Goal: Task Accomplishment & Management: Manage account settings

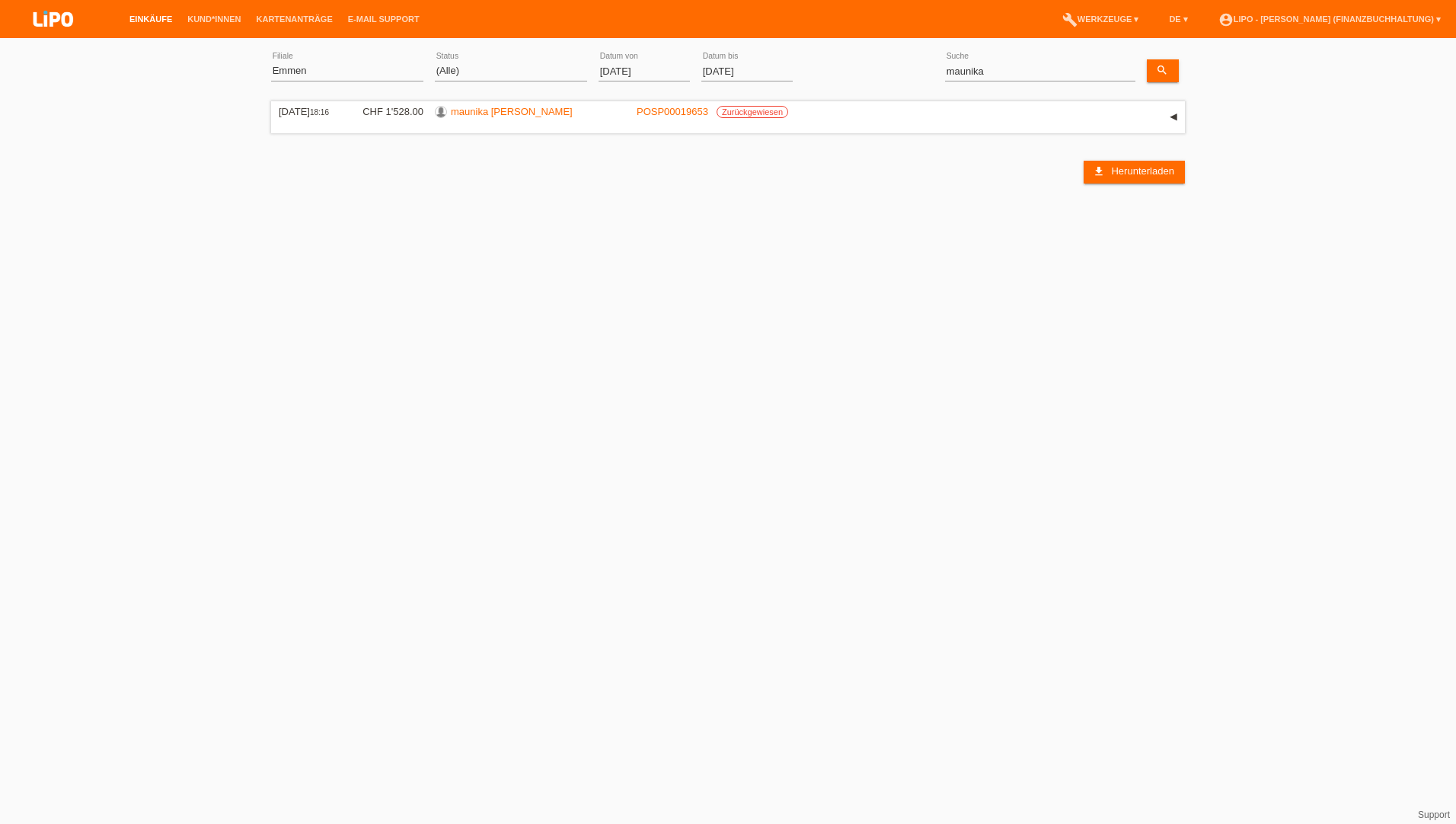
select select "483"
select select "ALL"
click at [494, 114] on link "maunika kulasingam" at bounding box center [512, 112] width 122 height 11
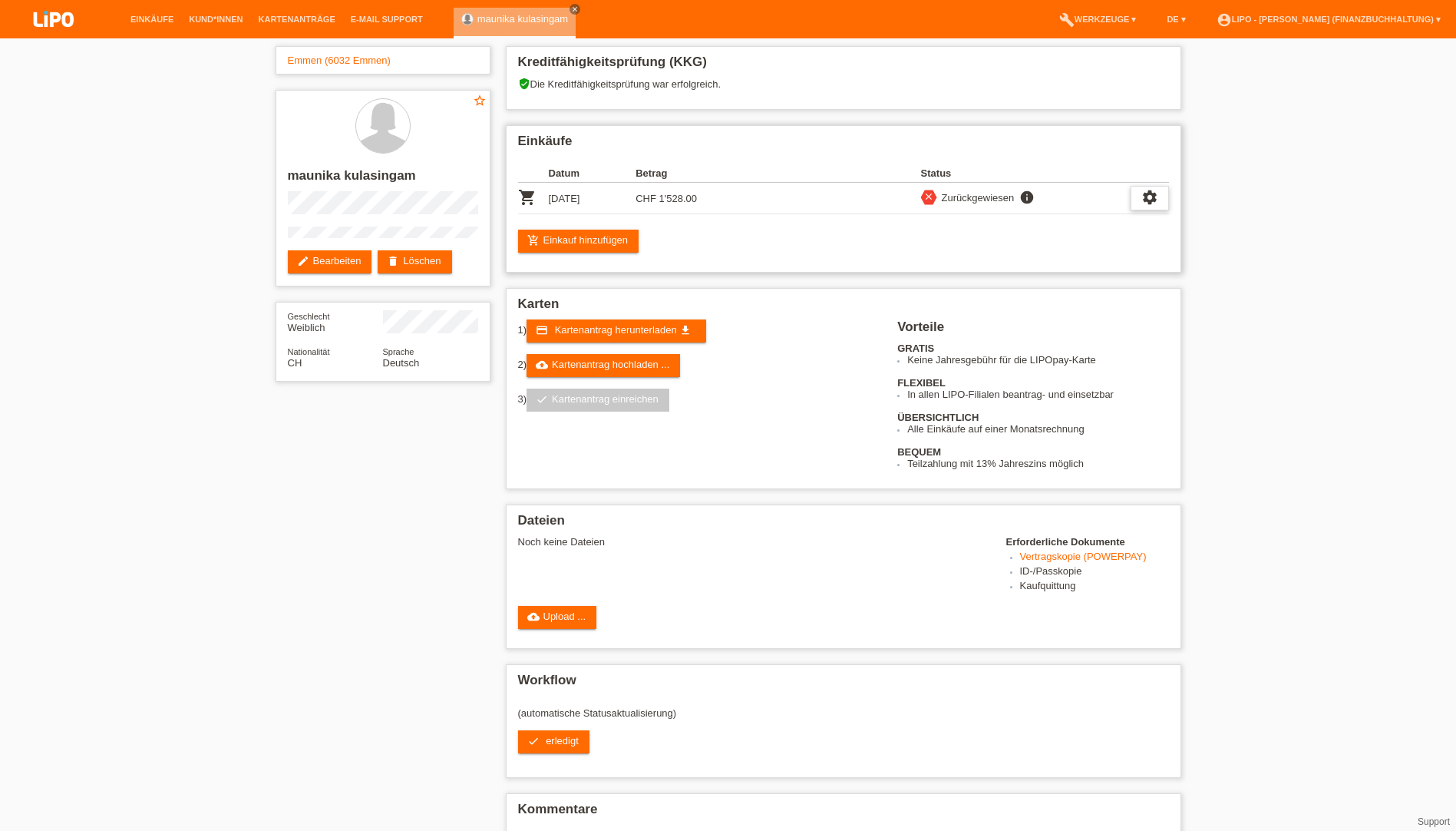
click at [1150, 194] on icon "settings" at bounding box center [1149, 197] width 17 height 17
click at [1041, 220] on div "fullscreen Anzeigen" at bounding box center [1095, 223] width 247 height 23
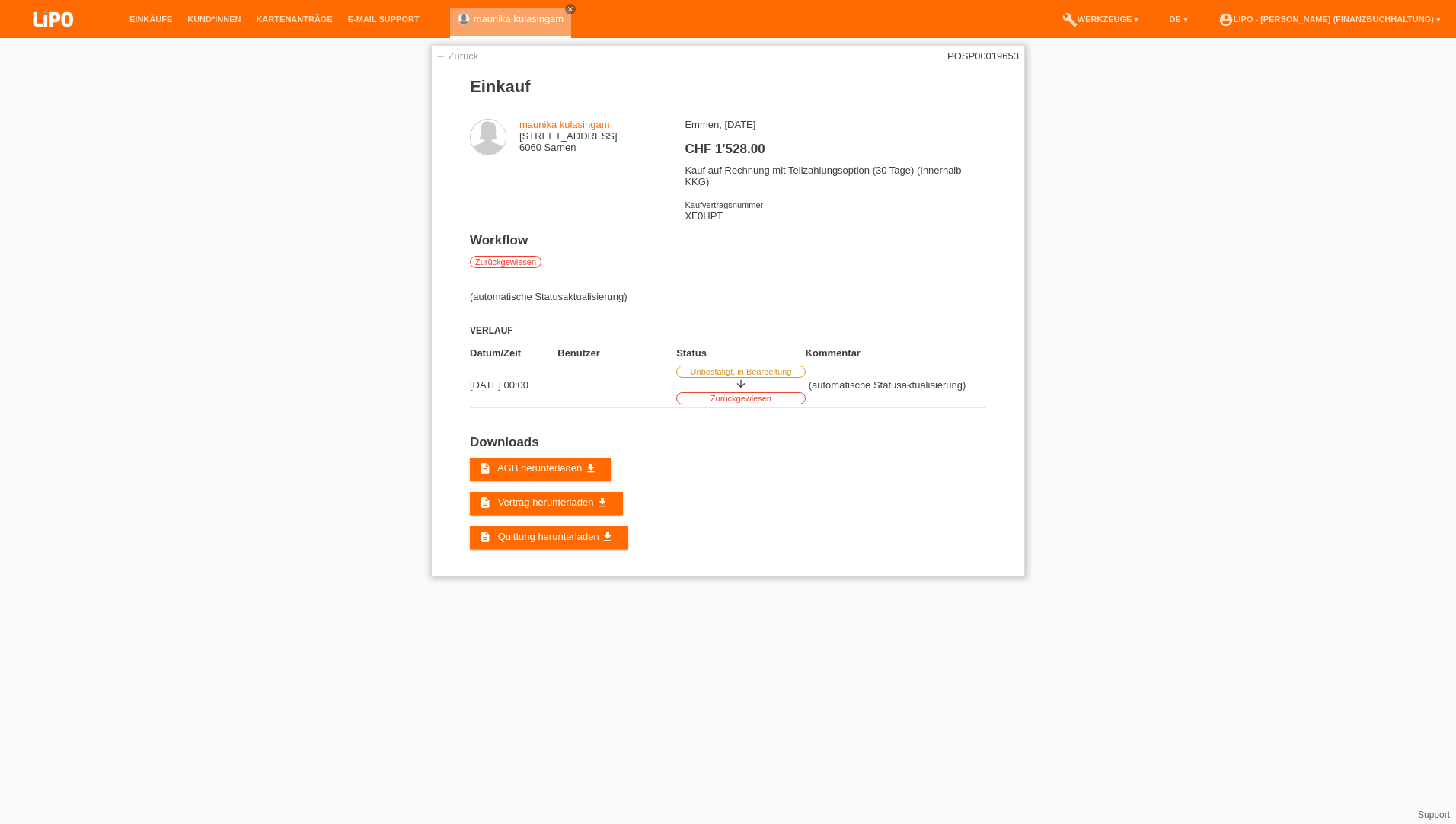
click at [715, 212] on div "Emmen, 10.03.2025 CHF 1'528.00 Kauf auf Rechnung mit Teilzahlungsoption (30 Tag…" at bounding box center [835, 176] width 301 height 114
copy div "XF0HPT"
click at [365, 134] on div "← Zurück POSP00019653 Einkauf maunika kulasingam lindenstrasse 15 6060 Sarnen C…" at bounding box center [728, 314] width 1456 height 553
drag, startPoint x: 726, startPoint y: 120, endPoint x: 742, endPoint y: 119, distance: 16.0
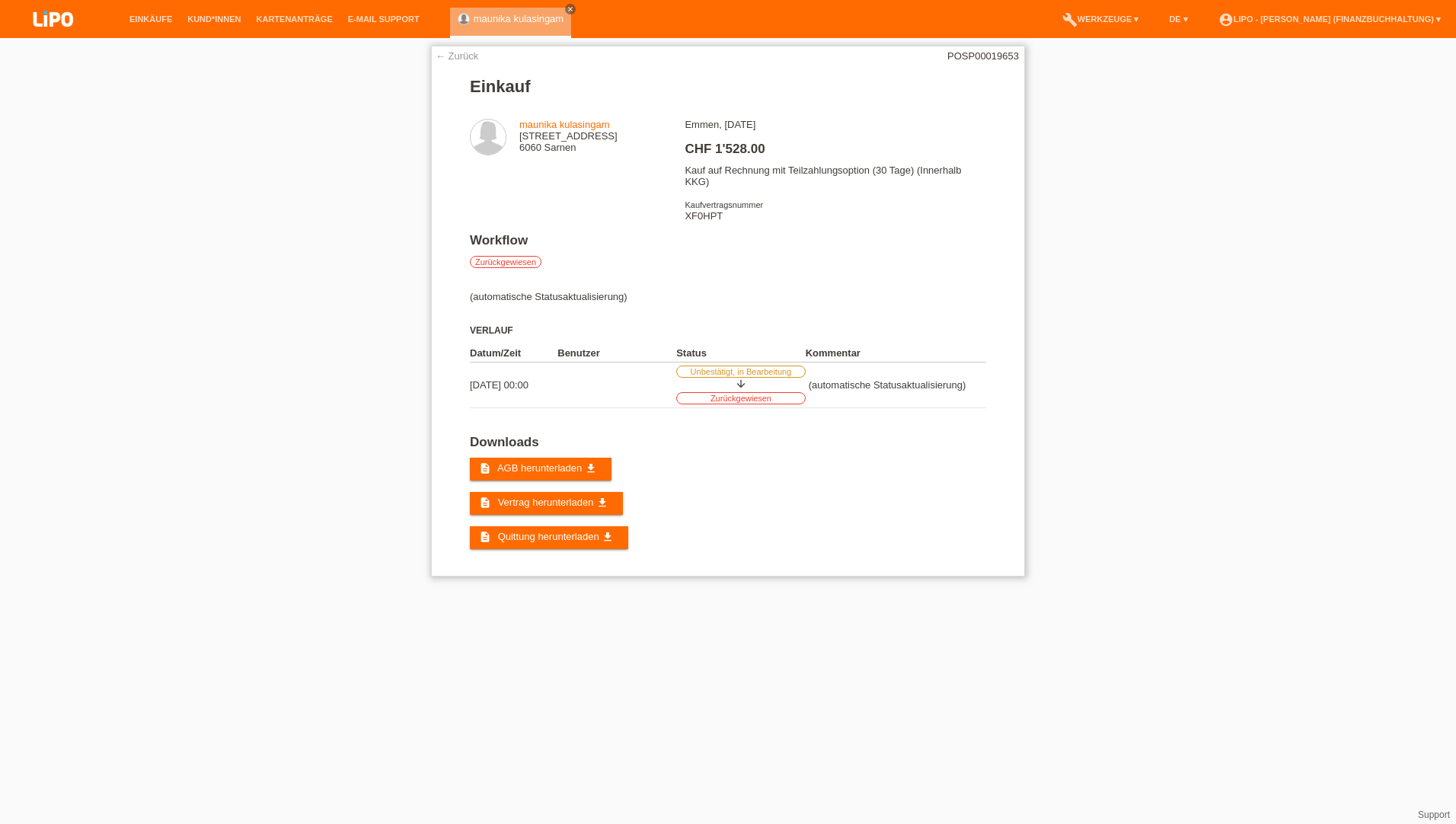
click at [726, 120] on div "Emmen, 10.03.2025 CHF 1'528.00 Kauf auf Rechnung mit Teilzahlungsoption (30 Tag…" at bounding box center [835, 176] width 301 height 114
click at [153, 22] on link "Einkäufe" at bounding box center [151, 18] width 58 height 9
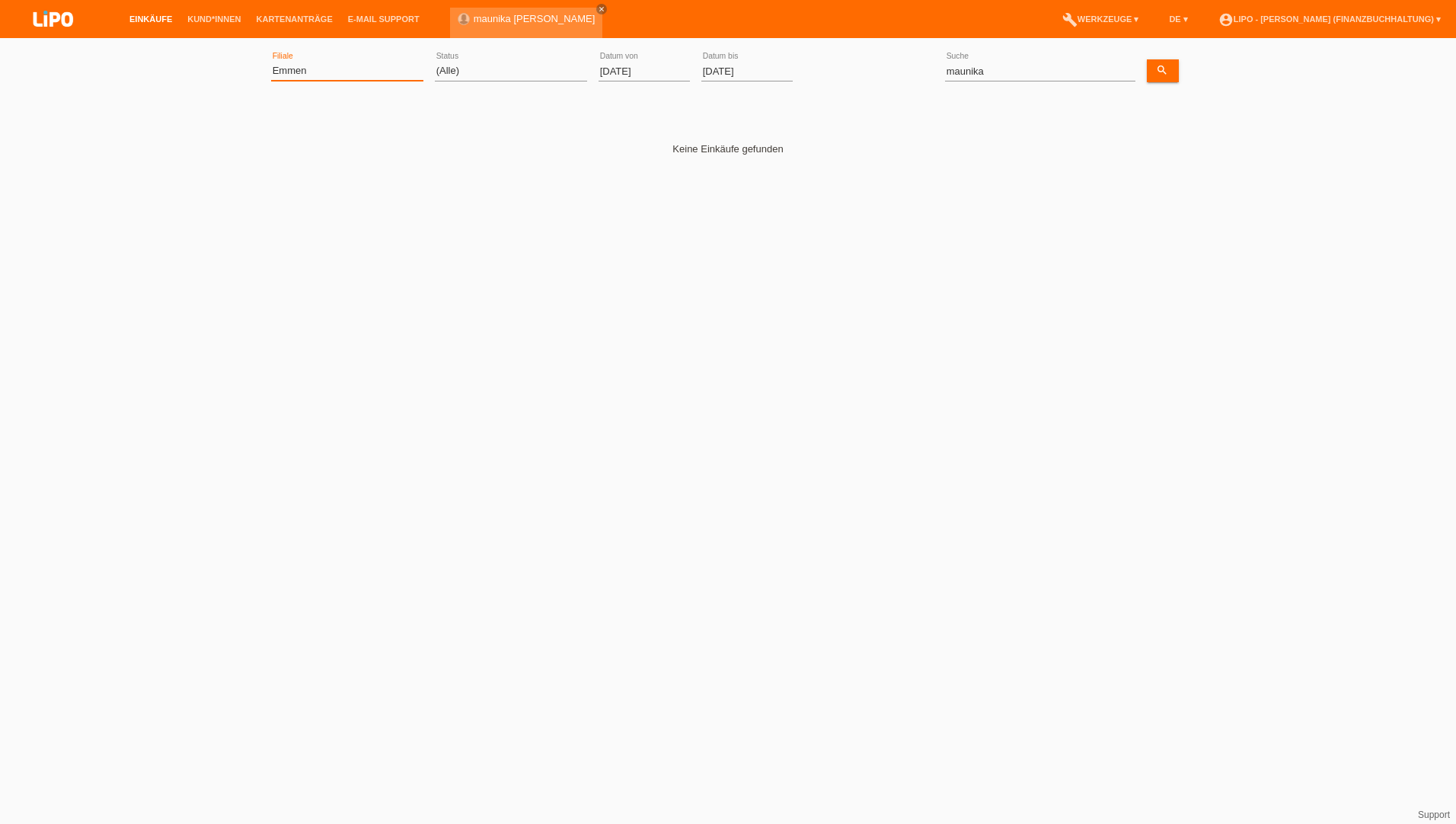
click at [350, 69] on select "(Alle) Aarau Biel Conthey Contone Delémont Dietikon Dietlikon Egerkingen Emmen …" at bounding box center [347, 71] width 153 height 18
select select "771"
click at [271, 62] on select "(Alle) Aarau Biel Conthey Contone Delémont Dietikon Dietlikon Egerkingen Emmen …" at bounding box center [347, 71] width 153 height 18
click at [999, 77] on input "maunika" at bounding box center [1040, 71] width 190 height 19
drag, startPoint x: 1006, startPoint y: 71, endPoint x: 833, endPoint y: 35, distance: 176.7
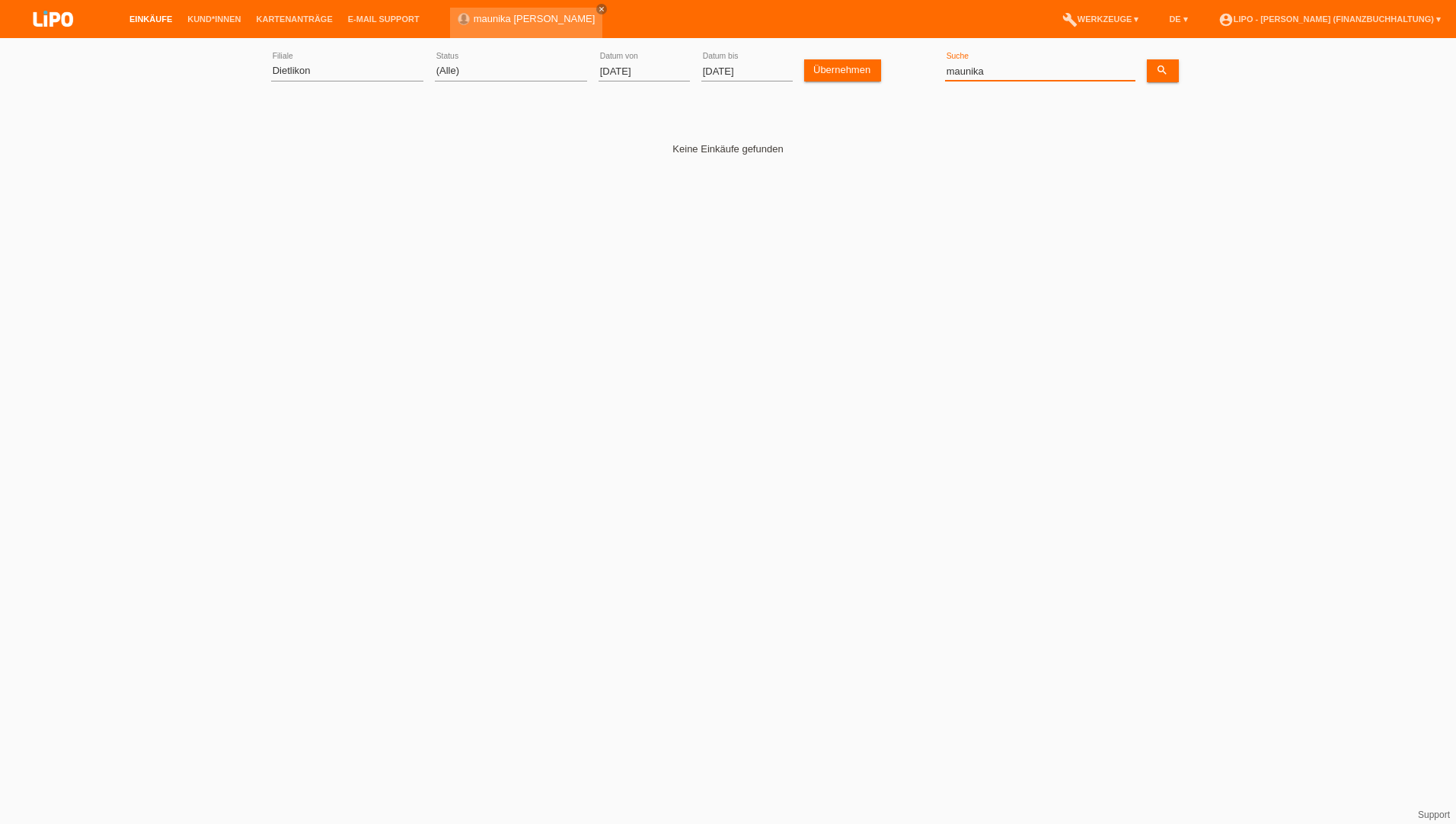
click at [826, 48] on div "(Alle) Aarau Biel Conthey Contone Delémont Dietikon Dietlikon Egerkingen Emmen …" at bounding box center [727, 71] width 914 height 51
type input "onvuka"
drag, startPoint x: 978, startPoint y: 74, endPoint x: 910, endPoint y: 74, distance: 68.0
click at [910, 74] on div "(Alle) Aarau Biel Conthey Contone Delémont Dietikon Dietlikon Egerkingen Emmen …" at bounding box center [727, 71] width 914 height 51
click at [663, 67] on input "01.09.2025" at bounding box center [644, 71] width 92 height 19
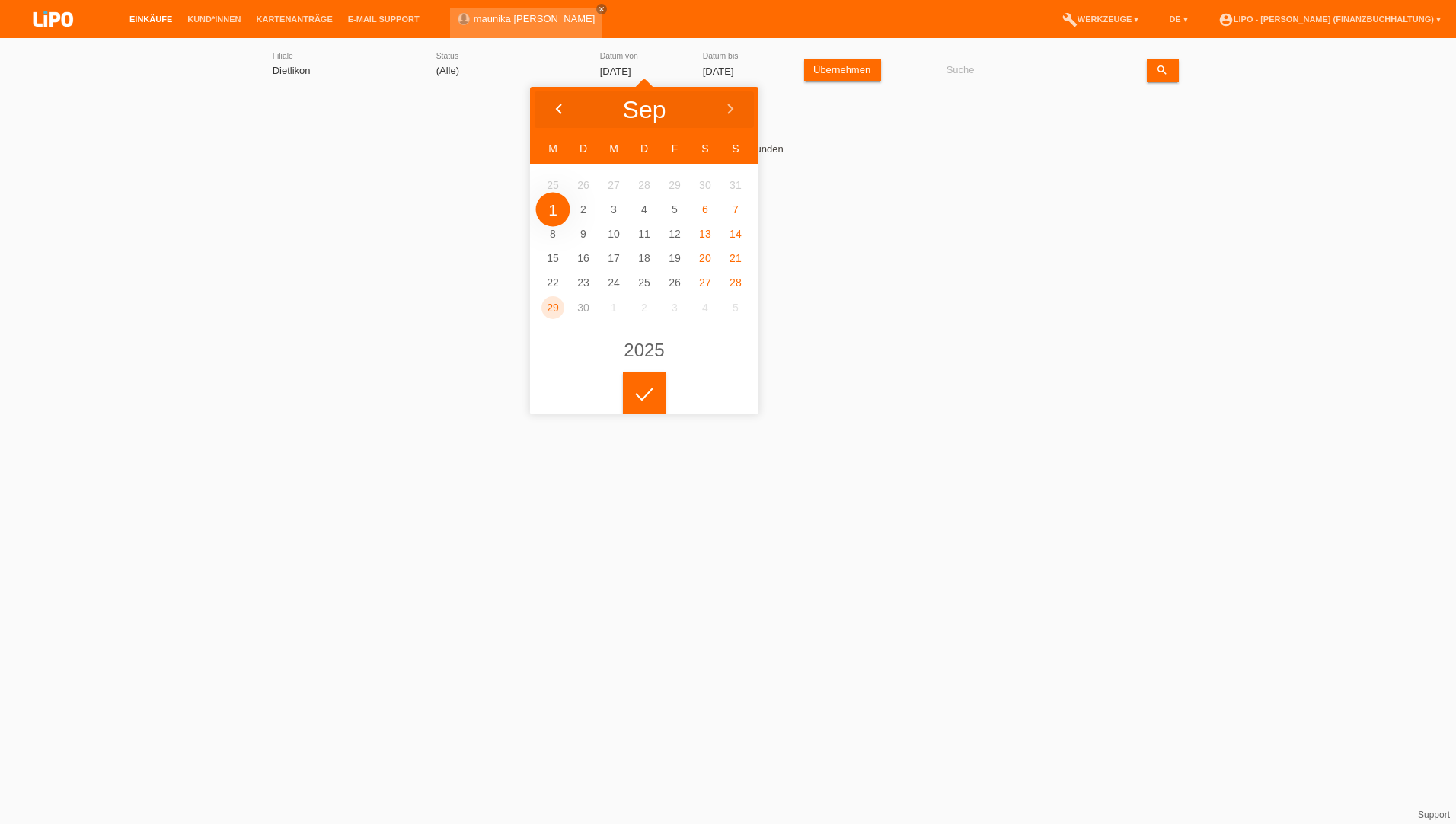
click at [557, 107] on icon at bounding box center [558, 109] width 12 height 12
click at [558, 107] on icon at bounding box center [558, 109] width 12 height 12
click at [558, 107] on polyline at bounding box center [559, 108] width 5 height 9
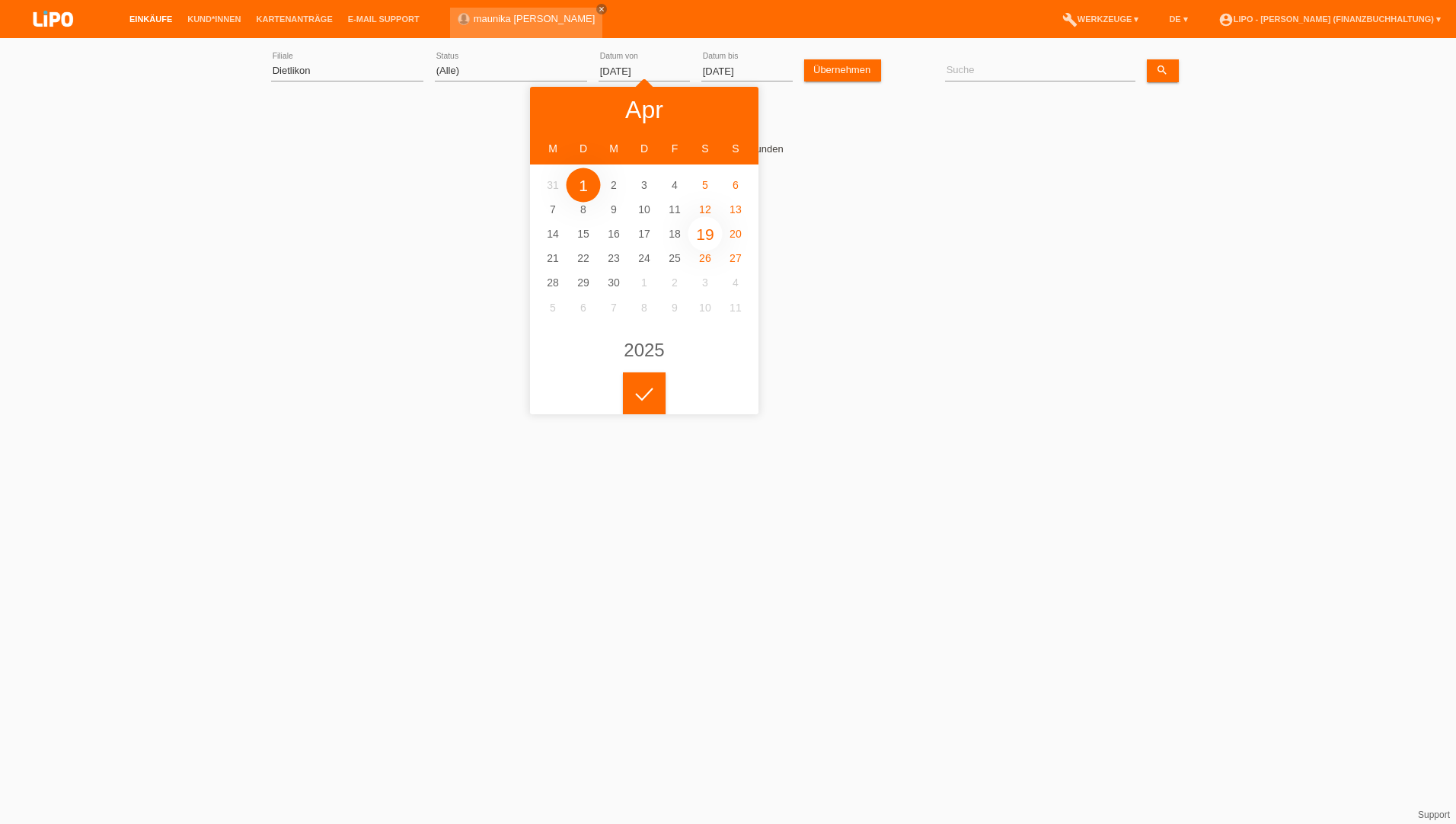
type input "19.04.2025"
click at [651, 398] on div at bounding box center [644, 394] width 43 height 43
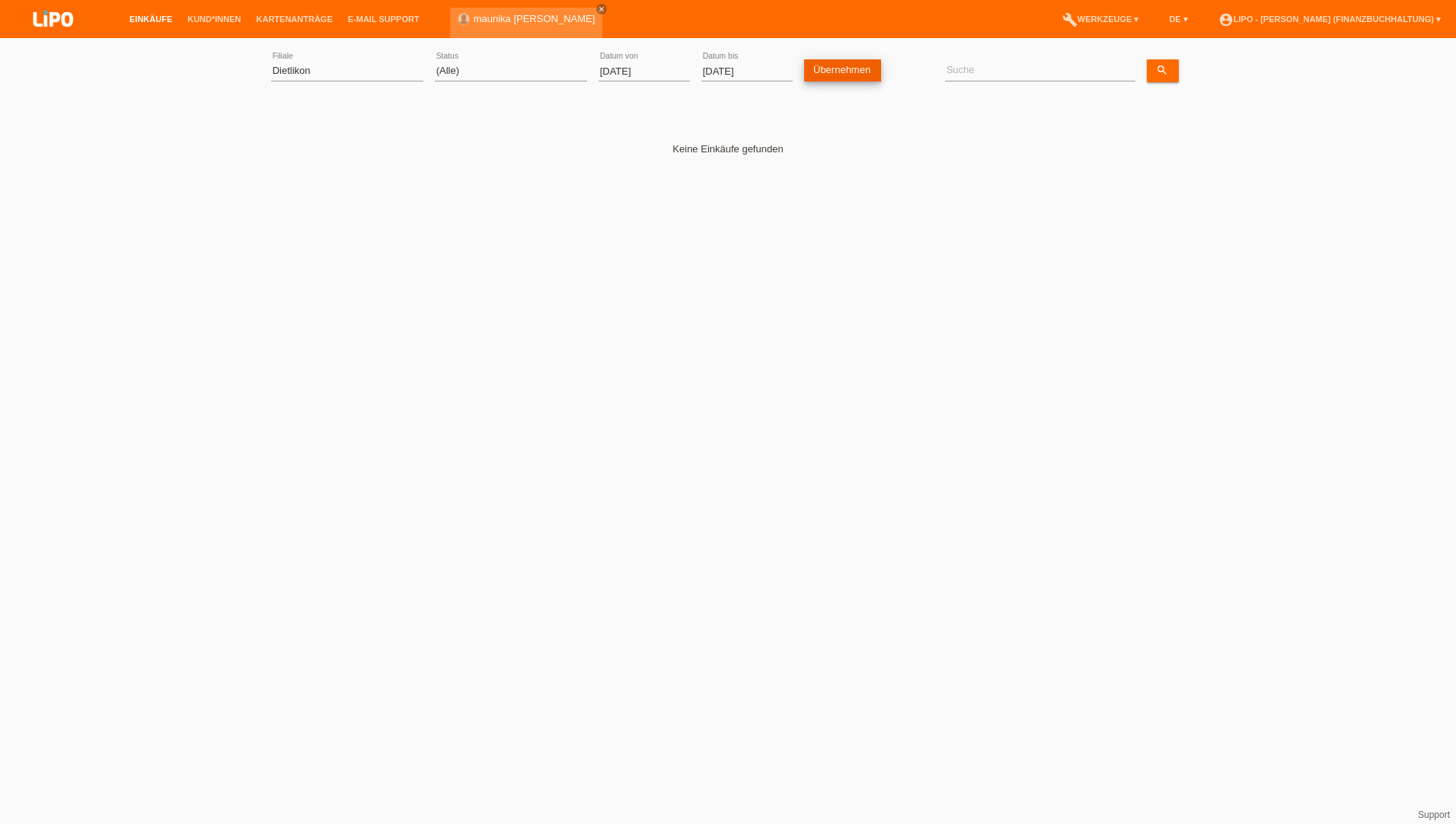
click at [842, 72] on link "Übernehmen" at bounding box center [843, 70] width 77 height 22
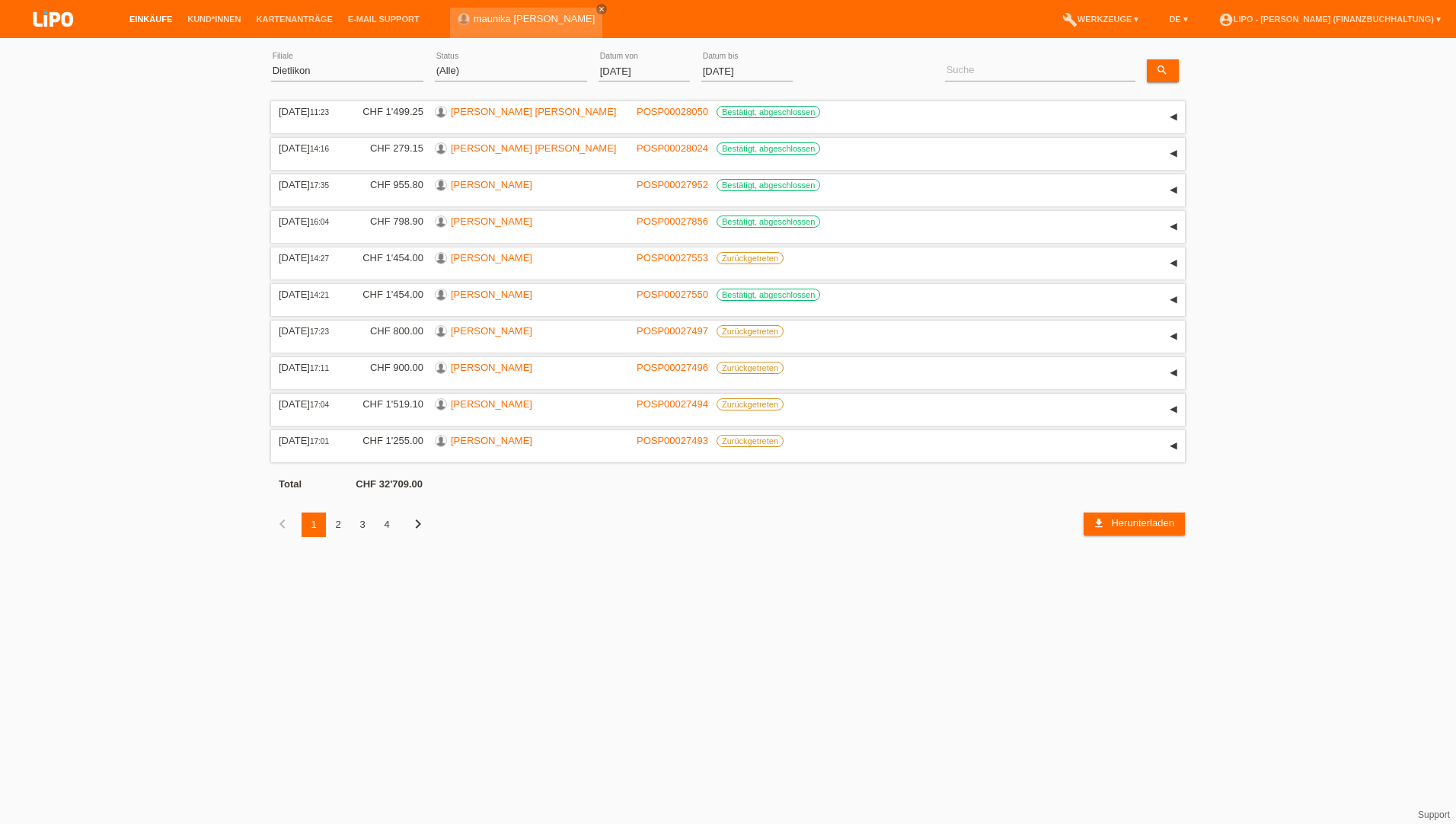
click at [343, 526] on div "2" at bounding box center [338, 524] width 24 height 24
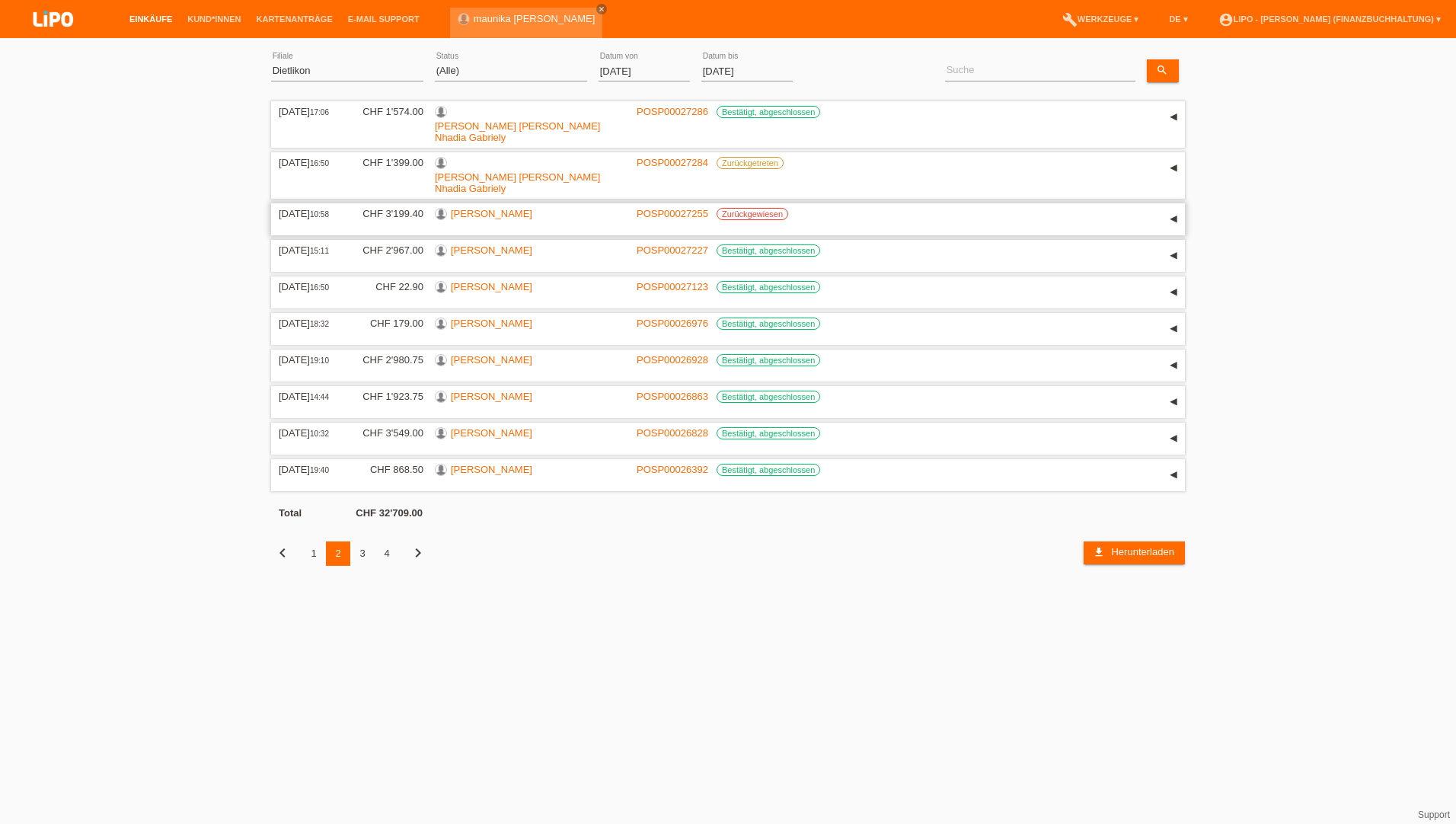
click at [526, 208] on link "[PERSON_NAME]" at bounding box center [491, 214] width 81 height 11
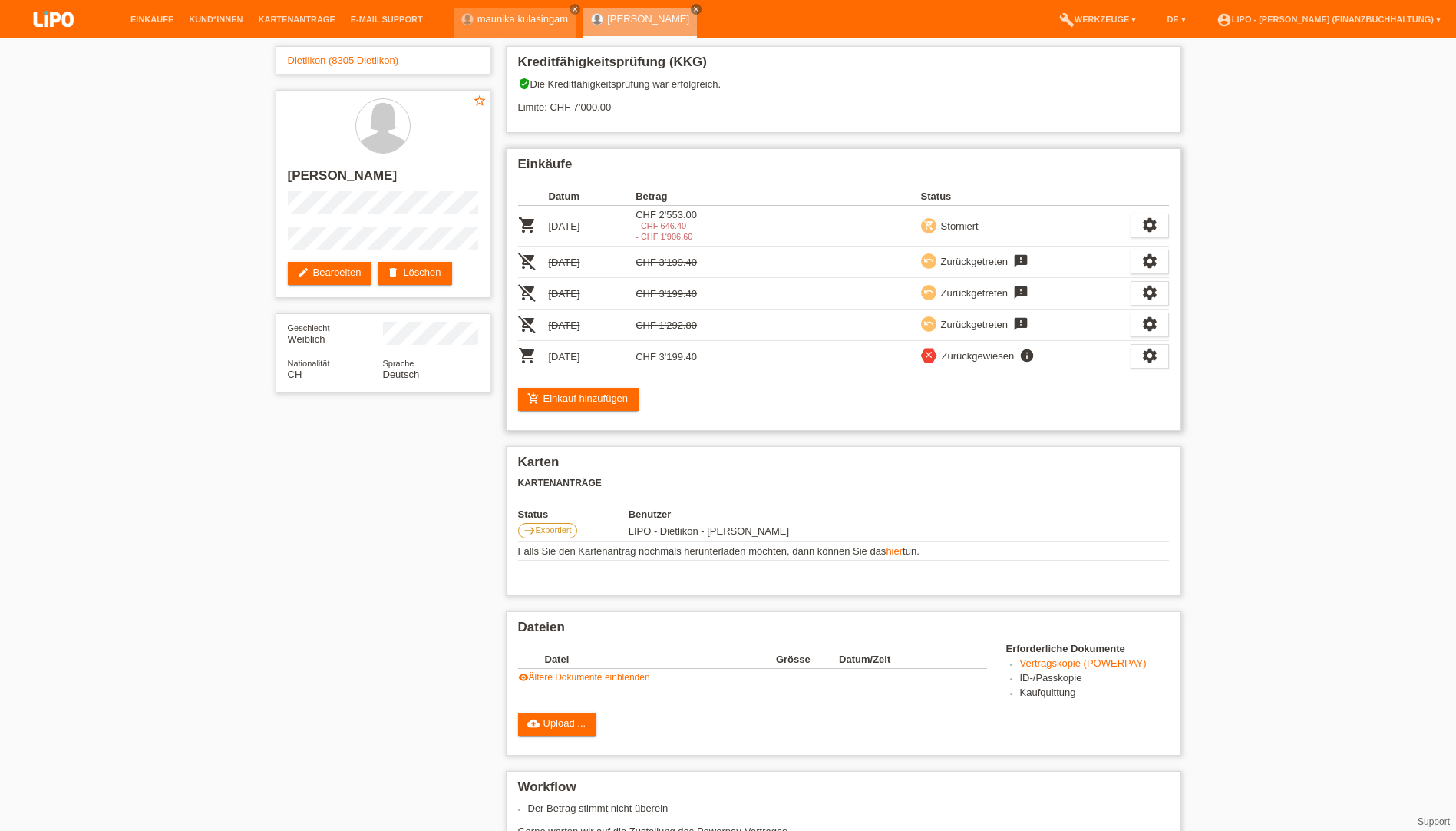
click at [1023, 356] on icon "info" at bounding box center [1027, 355] width 19 height 15
click at [1152, 360] on icon "settings" at bounding box center [1149, 355] width 17 height 17
click at [1051, 380] on div "fullscreen Anzeigen" at bounding box center [1095, 381] width 247 height 23
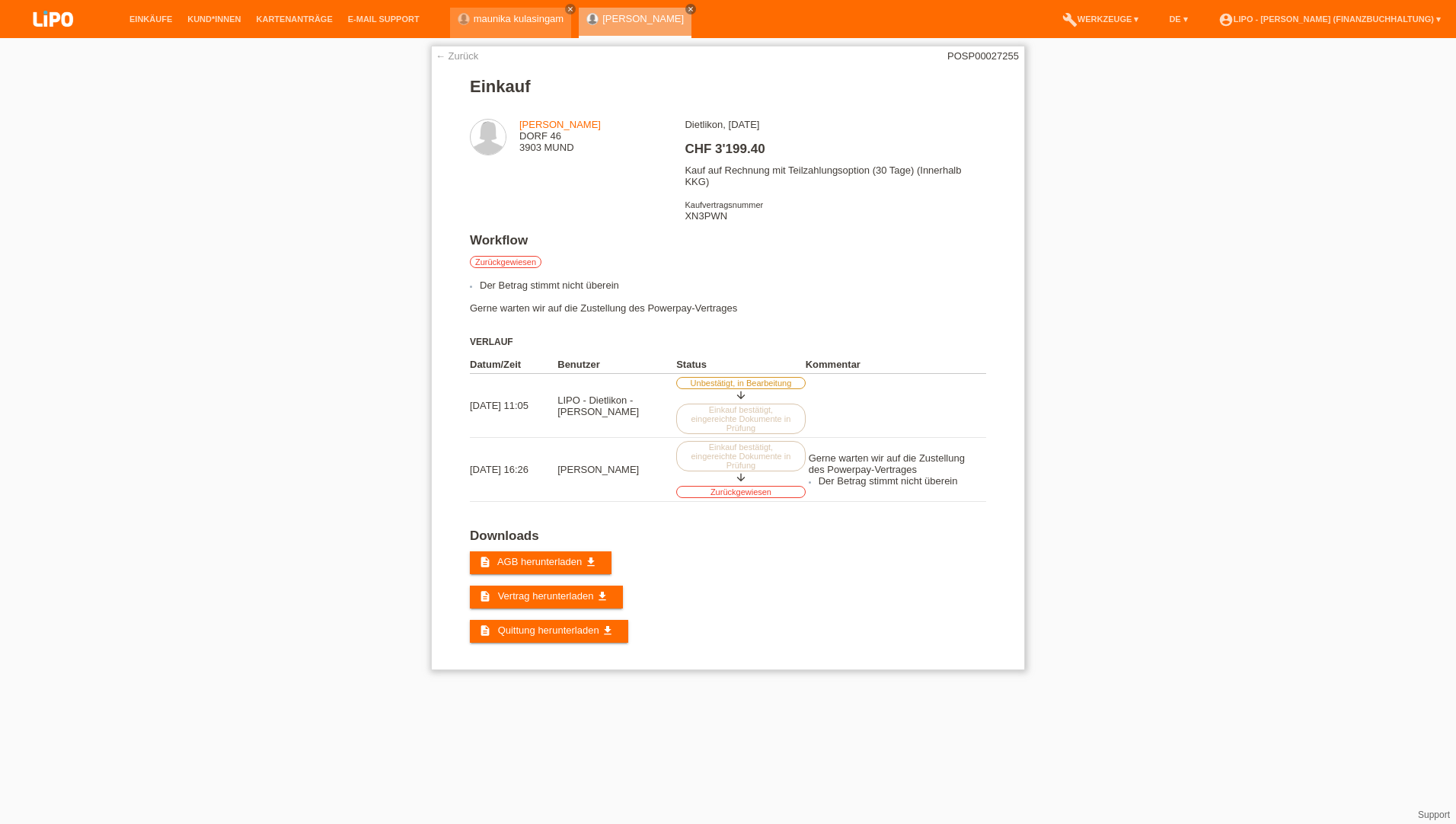
click at [703, 217] on div "Dietlikon, [DATE] CHF 3'199.40 Kauf auf Rechnung mit Teilzahlungsoption (30 Tag…" at bounding box center [835, 176] width 301 height 114
copy div "XN3PWN"
drag, startPoint x: 958, startPoint y: 484, endPoint x: 811, endPoint y: 456, distance: 149.6
click at [811, 456] on td "Gerne warten wir auf die Zustellung des Powerpay-Vertrages Der Betrag stimmt ni…" at bounding box center [896, 470] width 181 height 64
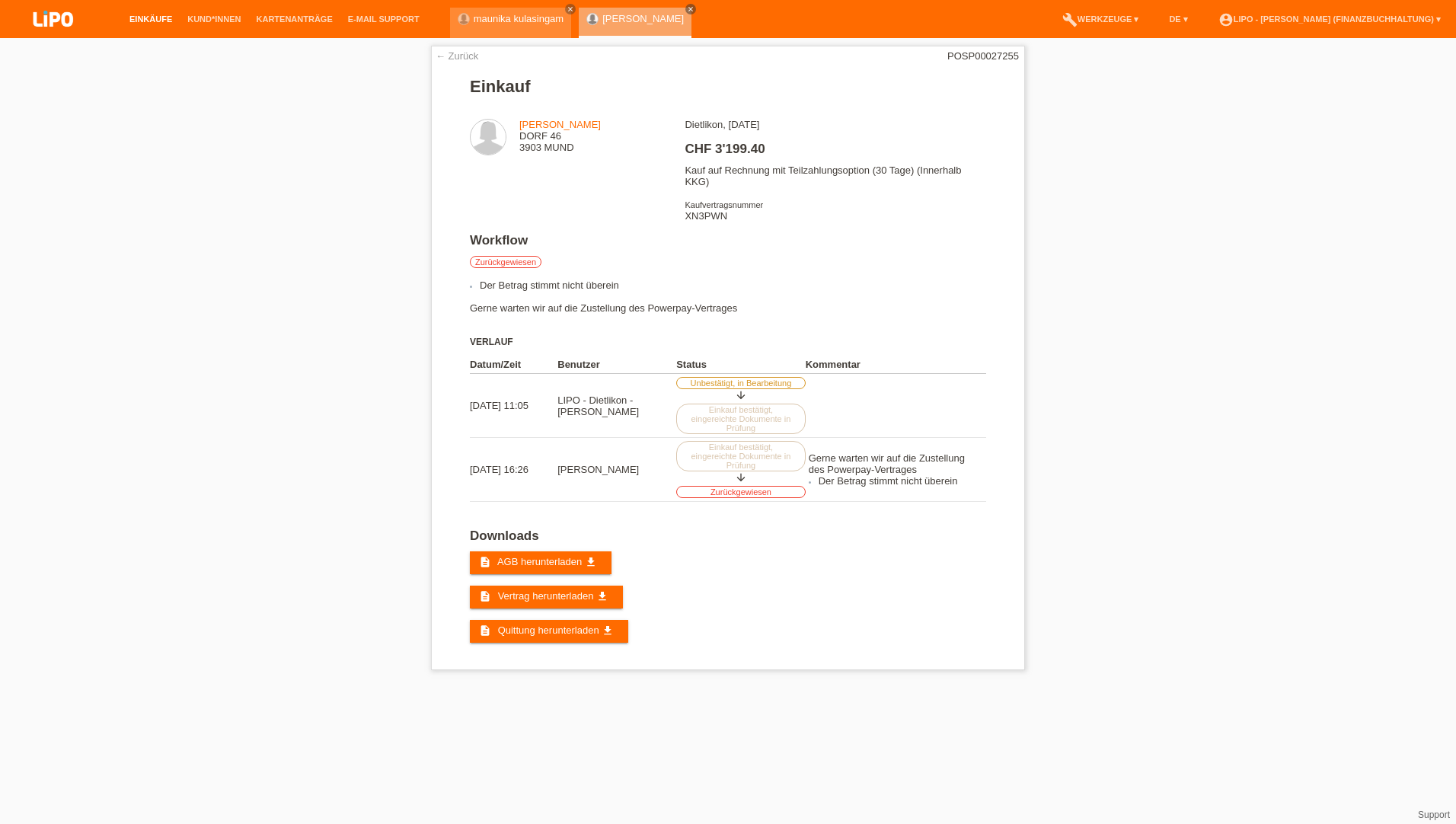
click at [129, 14] on link "Einkäufe" at bounding box center [151, 18] width 58 height 9
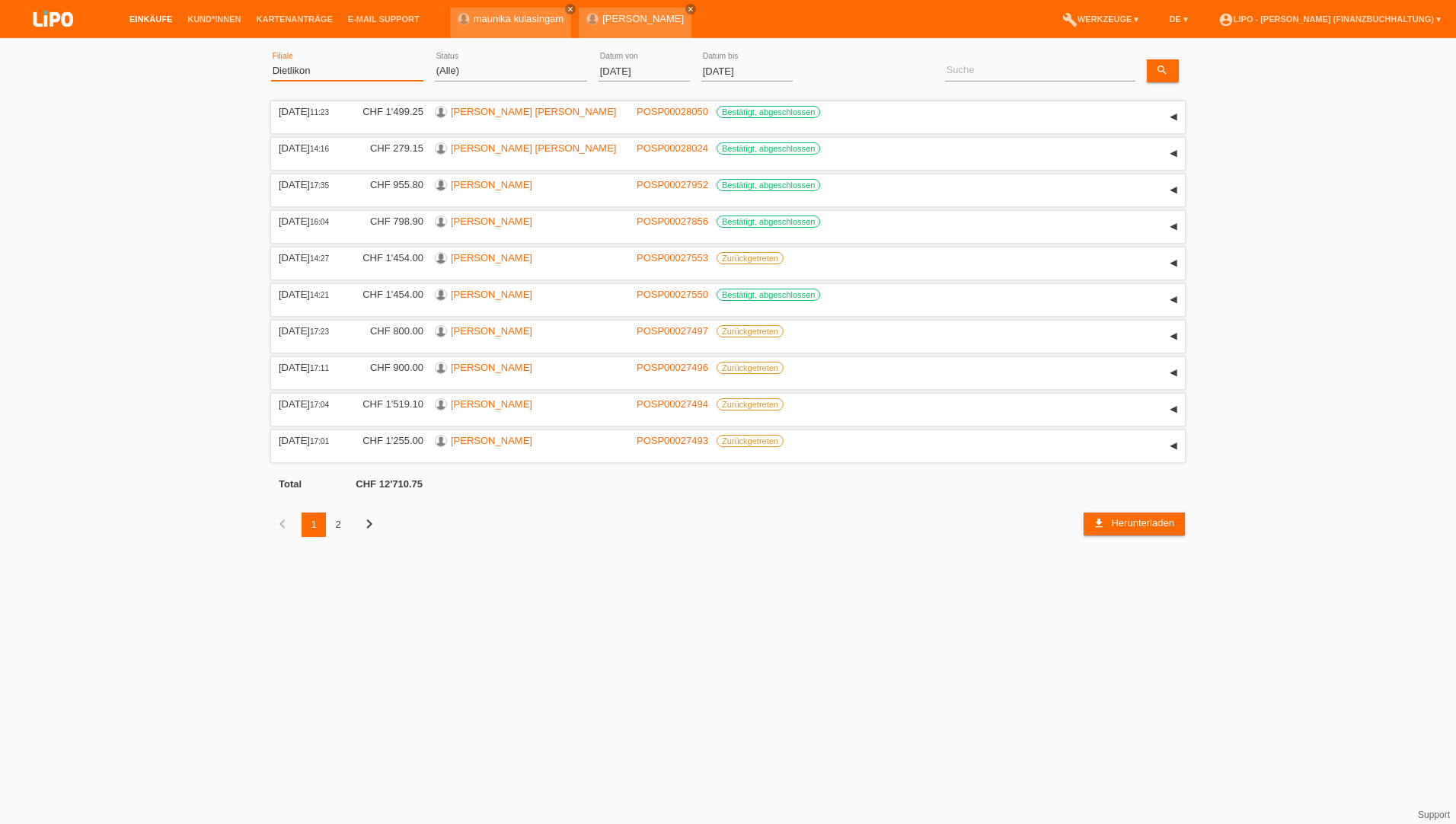
click at [313, 71] on select "(Alle) Aarau Biel Conthey Contone Delémont Dietikon Dietlikon Egerkingen Emmen …" at bounding box center [347, 71] width 153 height 18
select select "726"
click at [271, 62] on select "(Alle) Aarau Biel Conthey Contone Delémont Dietikon Dietlikon Egerkingen Emmen …" at bounding box center [347, 71] width 153 height 18
click at [617, 72] on input "01.09.2025" at bounding box center [644, 71] width 92 height 19
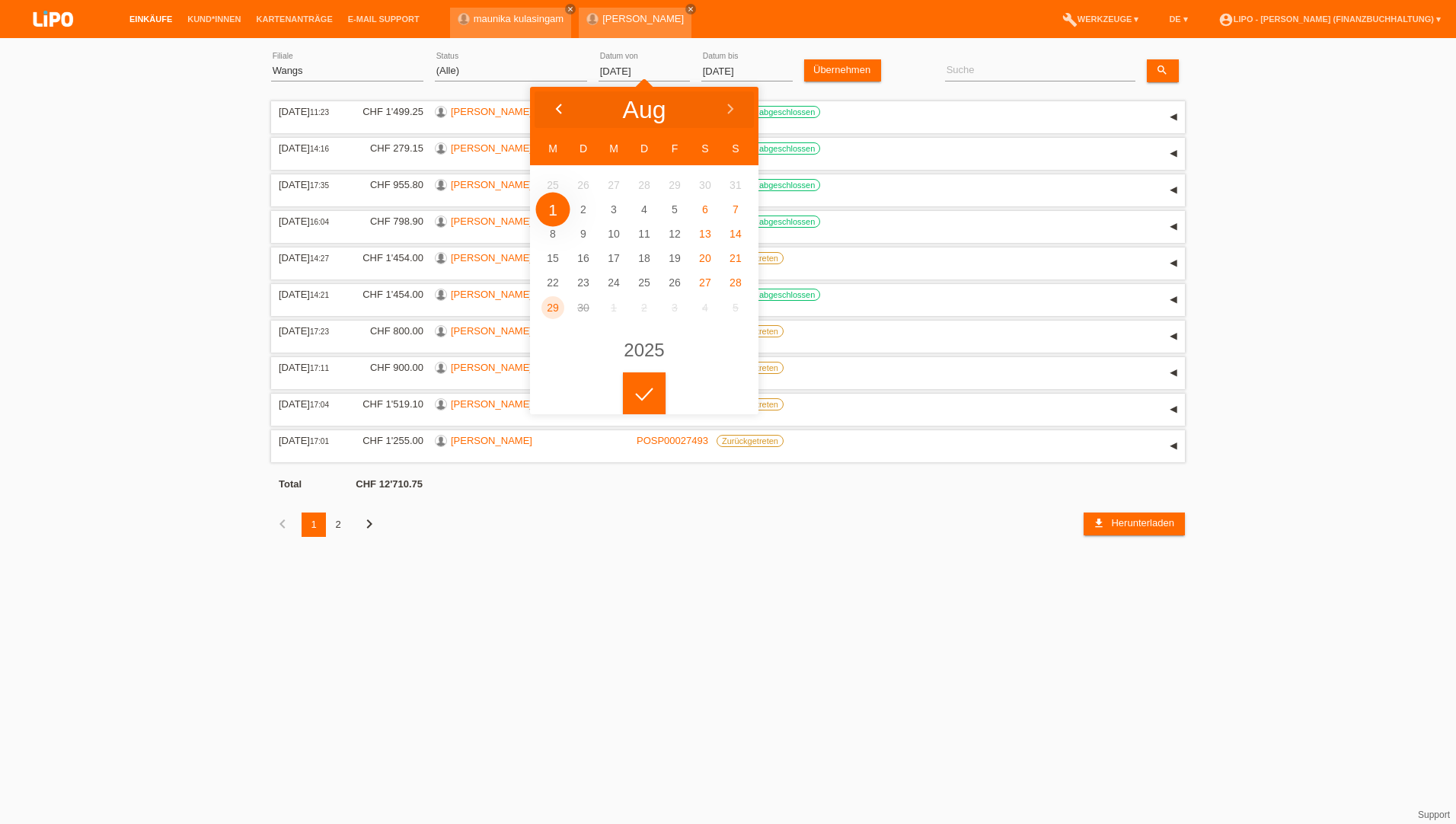
click at [548, 115] on div at bounding box center [558, 109] width 57 height 46
click at [849, 68] on link "Übernehmen" at bounding box center [843, 70] width 77 height 22
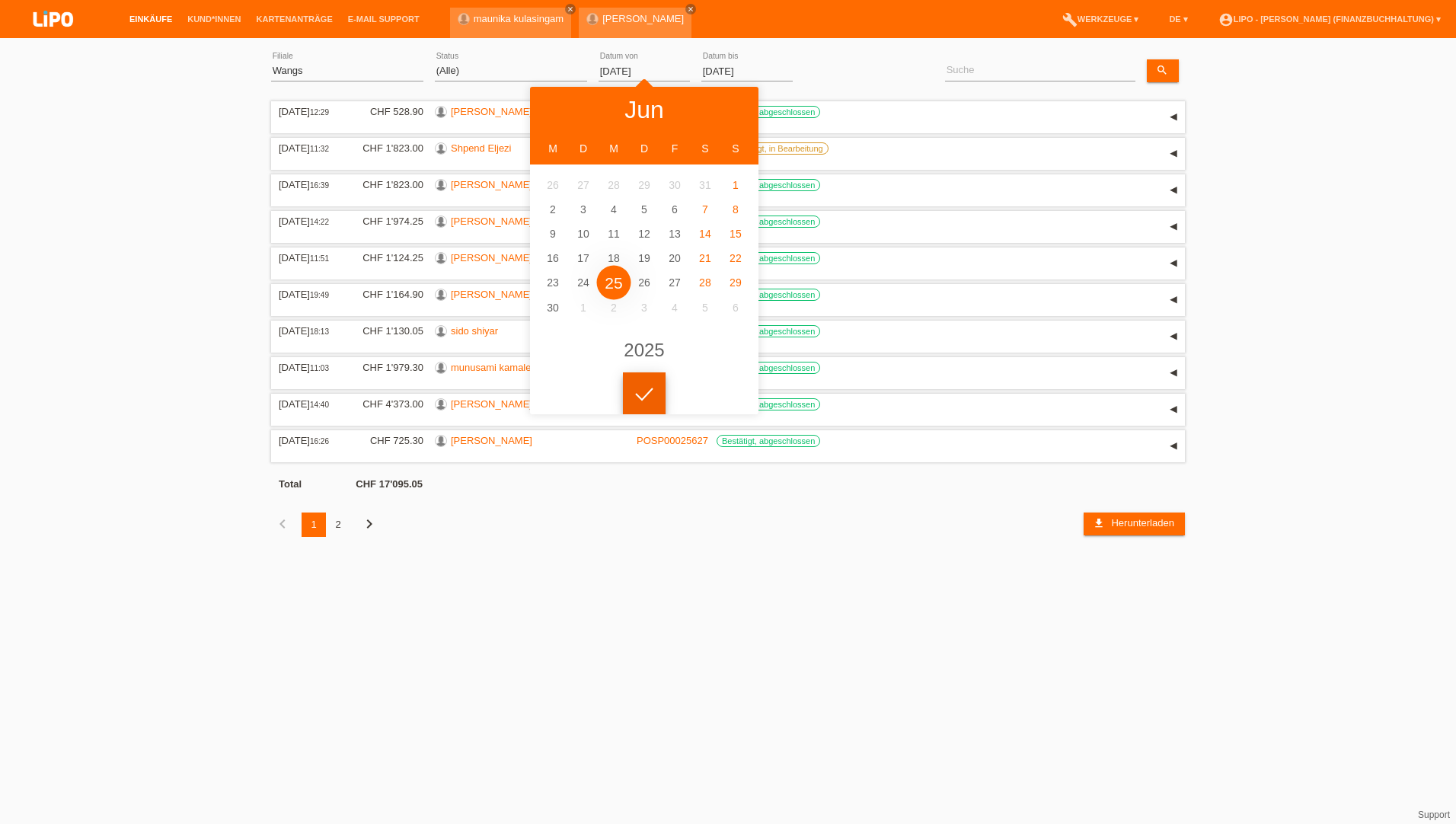
click at [649, 394] on icon at bounding box center [644, 394] width 24 height 14
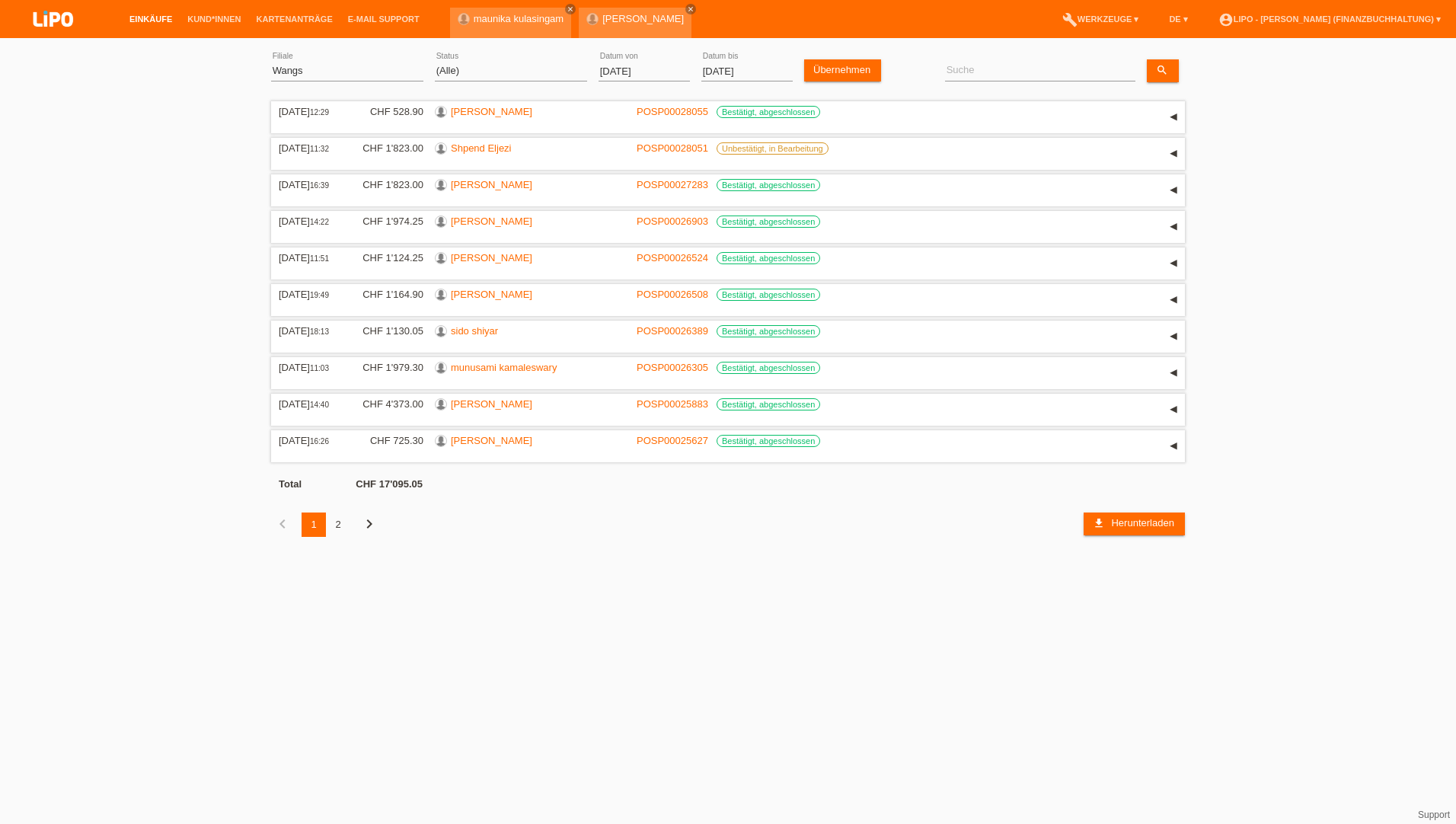
click at [342, 525] on div "2" at bounding box center [338, 524] width 24 height 24
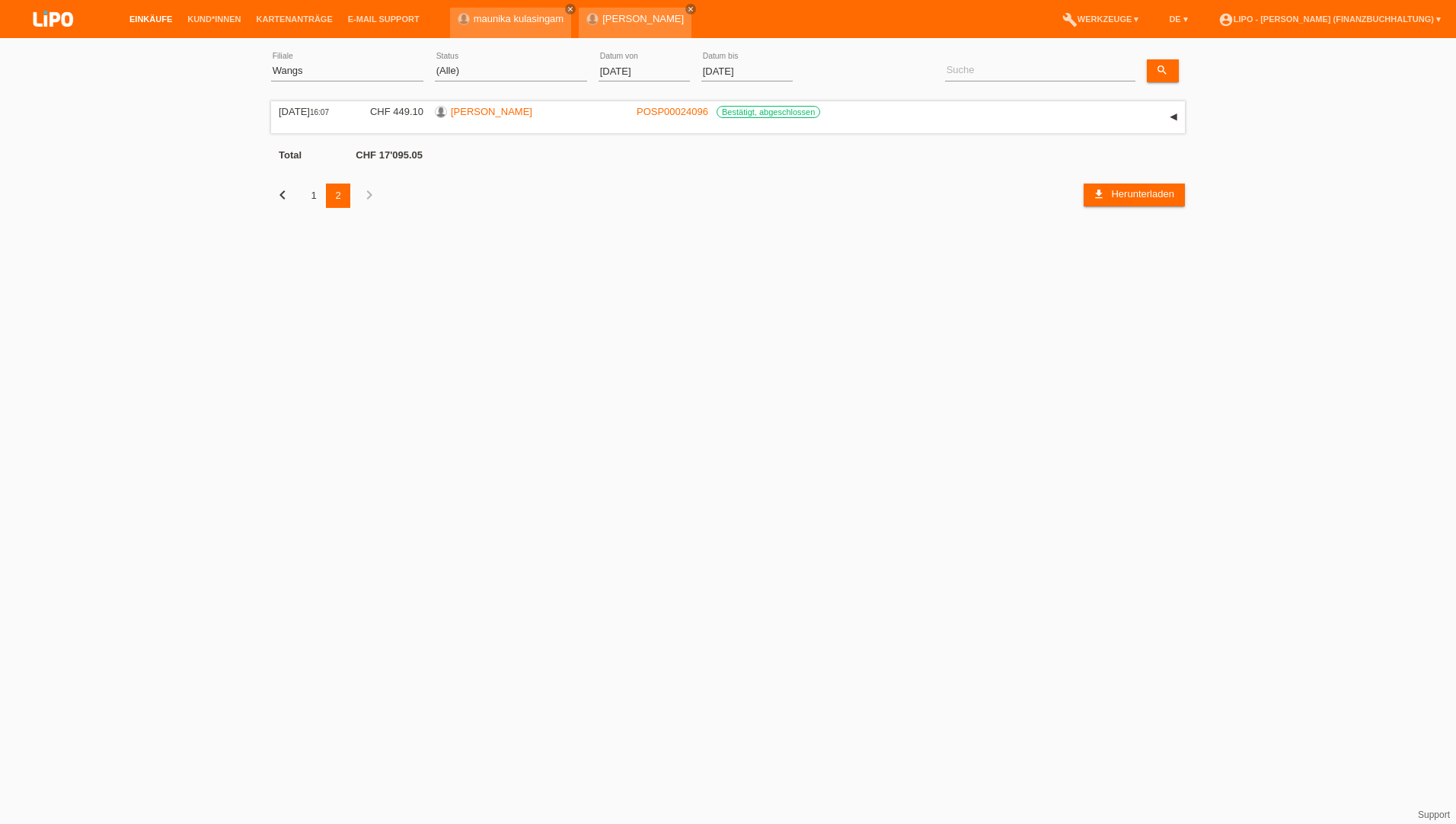
drag, startPoint x: 624, startPoint y: 75, endPoint x: 615, endPoint y: 79, distance: 9.8
click at [624, 75] on input "25.06.2025" at bounding box center [644, 71] width 92 height 19
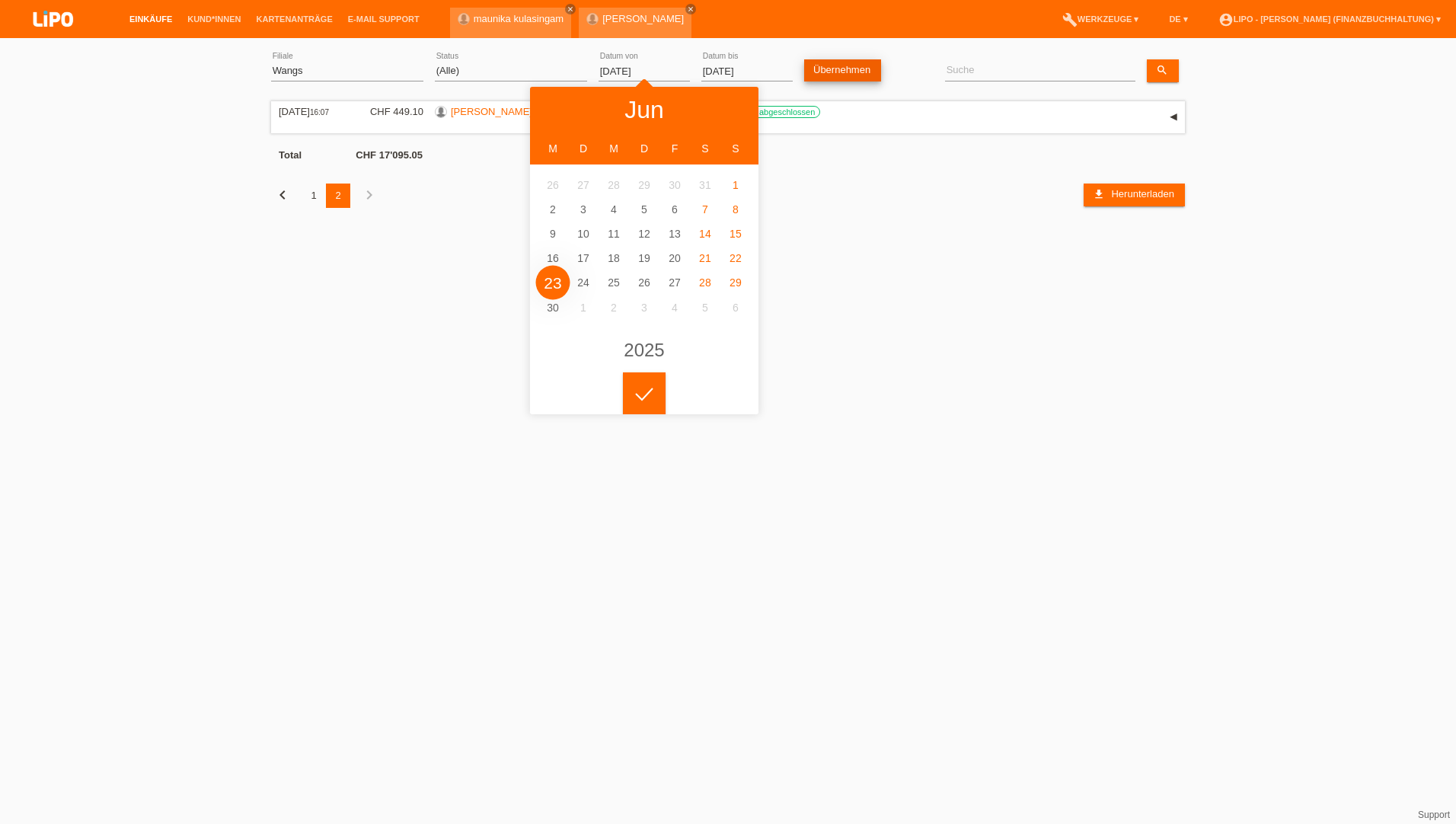
click at [854, 73] on link "Übernehmen" at bounding box center [843, 70] width 77 height 22
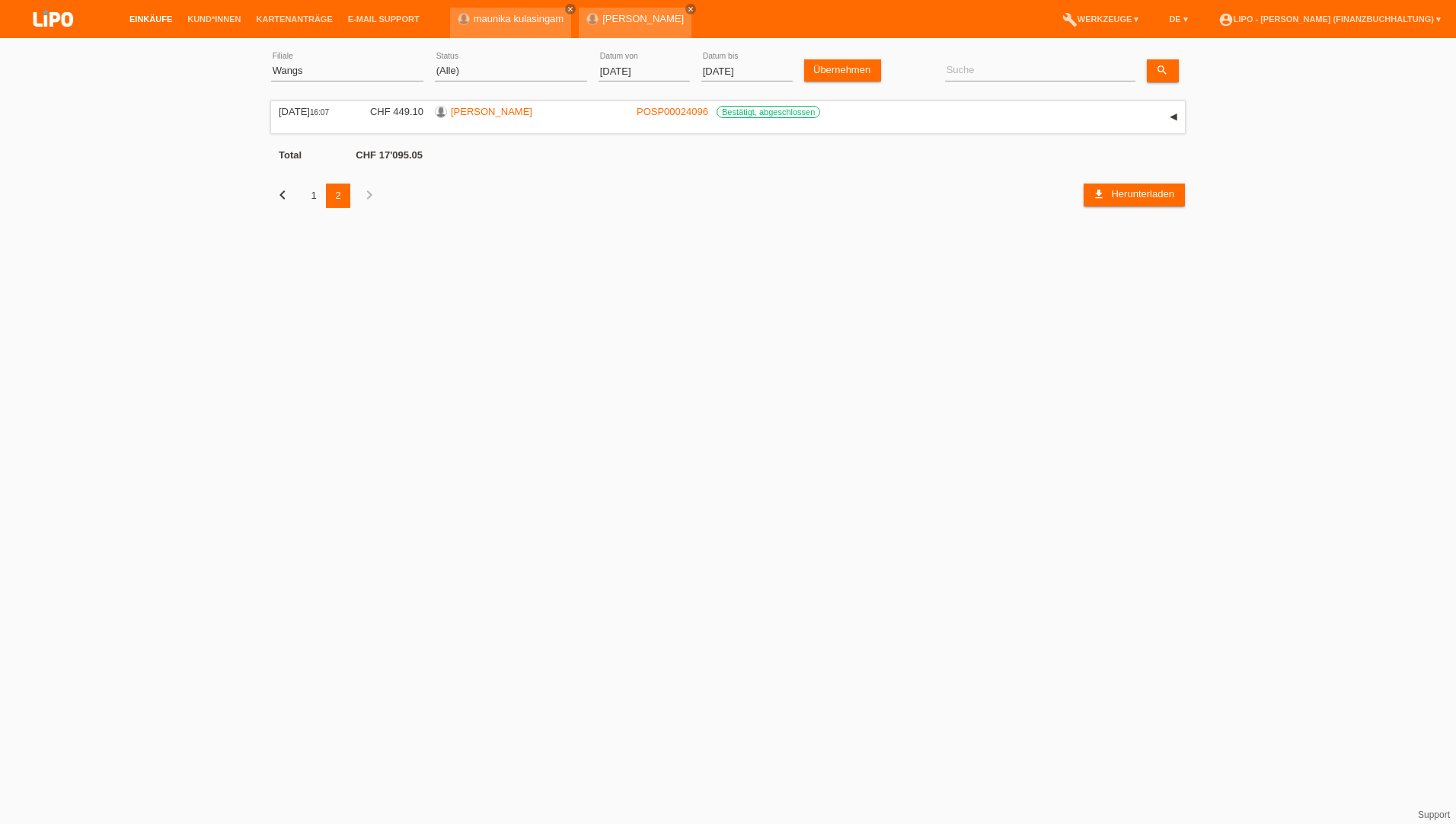
click at [644, 380] on div at bounding box center [644, 381] width 43 height 43
click at [646, 68] on input "23.06.2025" at bounding box center [644, 71] width 92 height 19
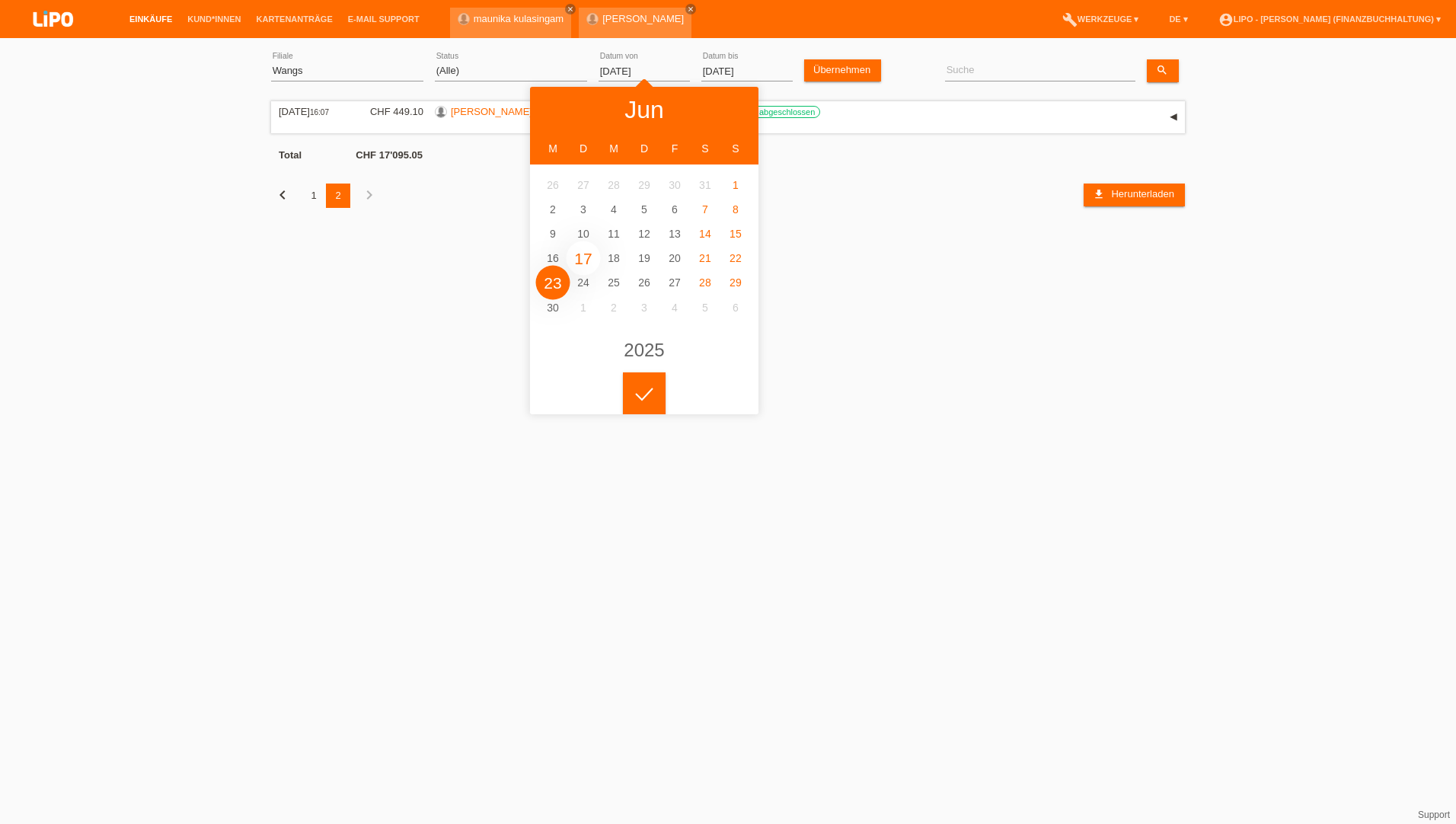
type input "17.06.2025"
click at [647, 389] on icon at bounding box center [644, 394] width 24 height 14
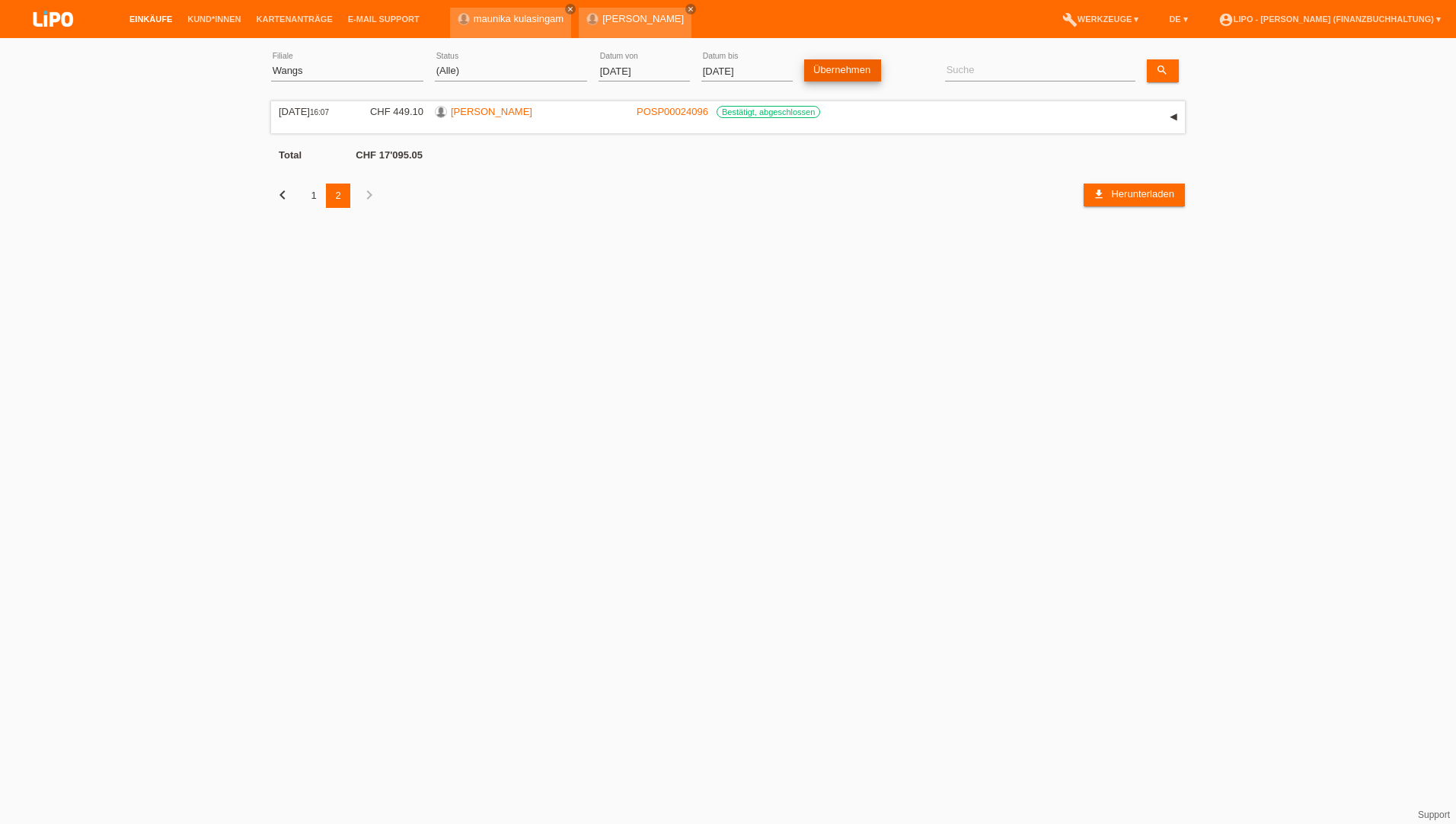
click at [856, 75] on link "Übernehmen" at bounding box center [843, 70] width 77 height 22
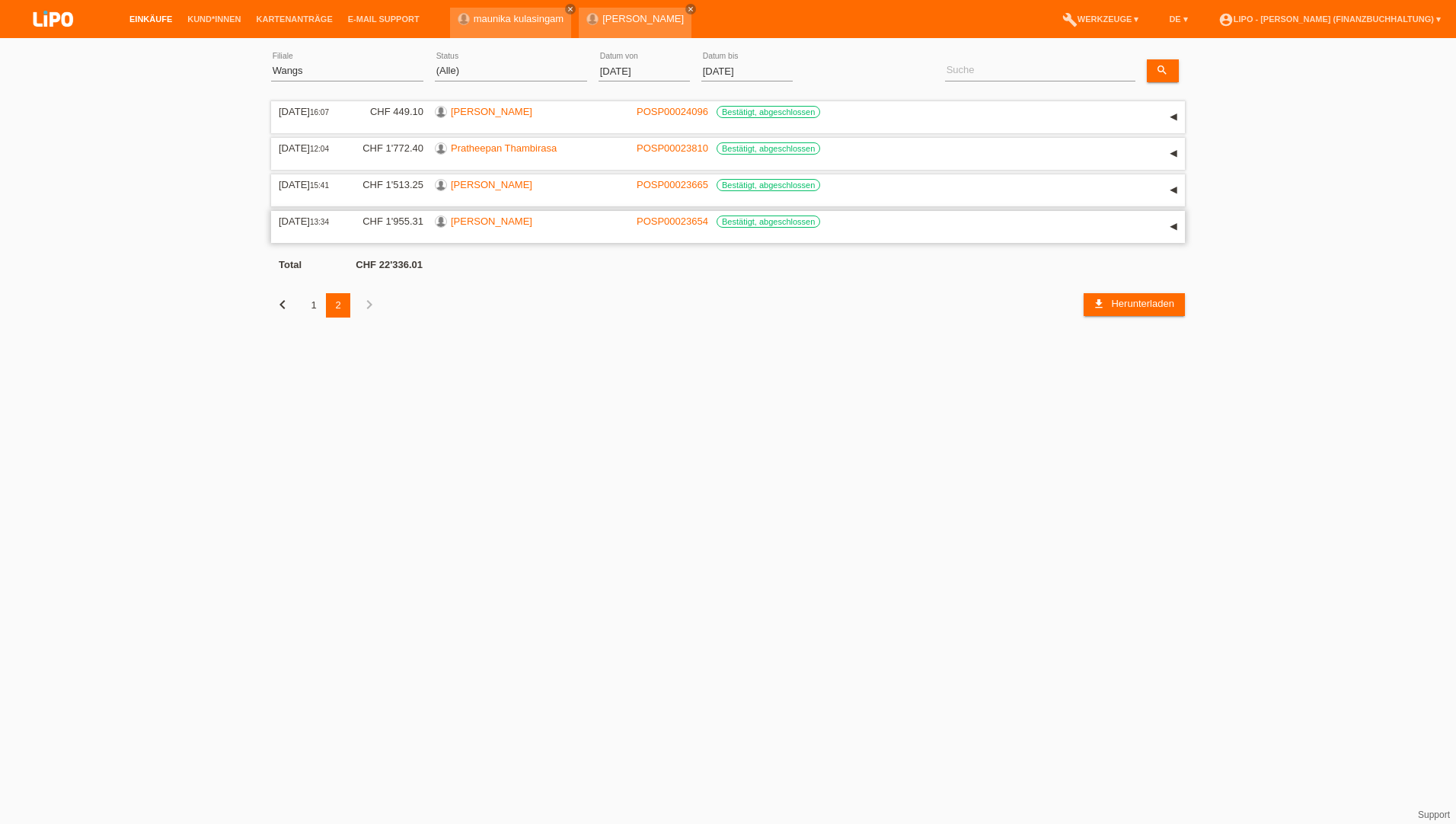
click at [463, 222] on link "[PERSON_NAME]" at bounding box center [491, 221] width 81 height 11
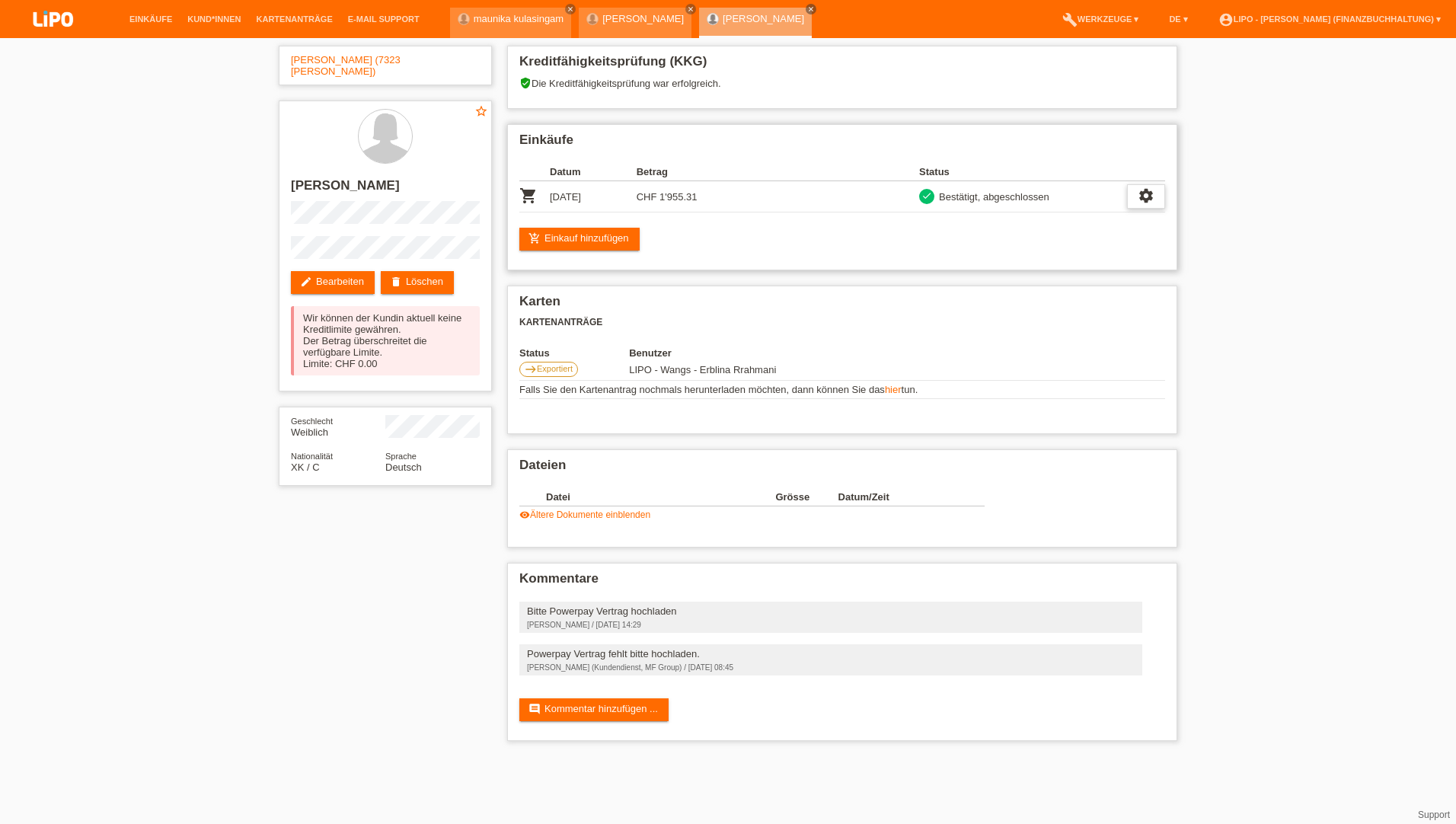
click at [1145, 194] on icon "settings" at bounding box center [1146, 195] width 17 height 17
click at [837, 300] on h2 "Karten" at bounding box center [842, 305] width 646 height 22
click at [553, 518] on link "visibility Ältere Dokumente einblenden" at bounding box center [584, 514] width 131 height 10
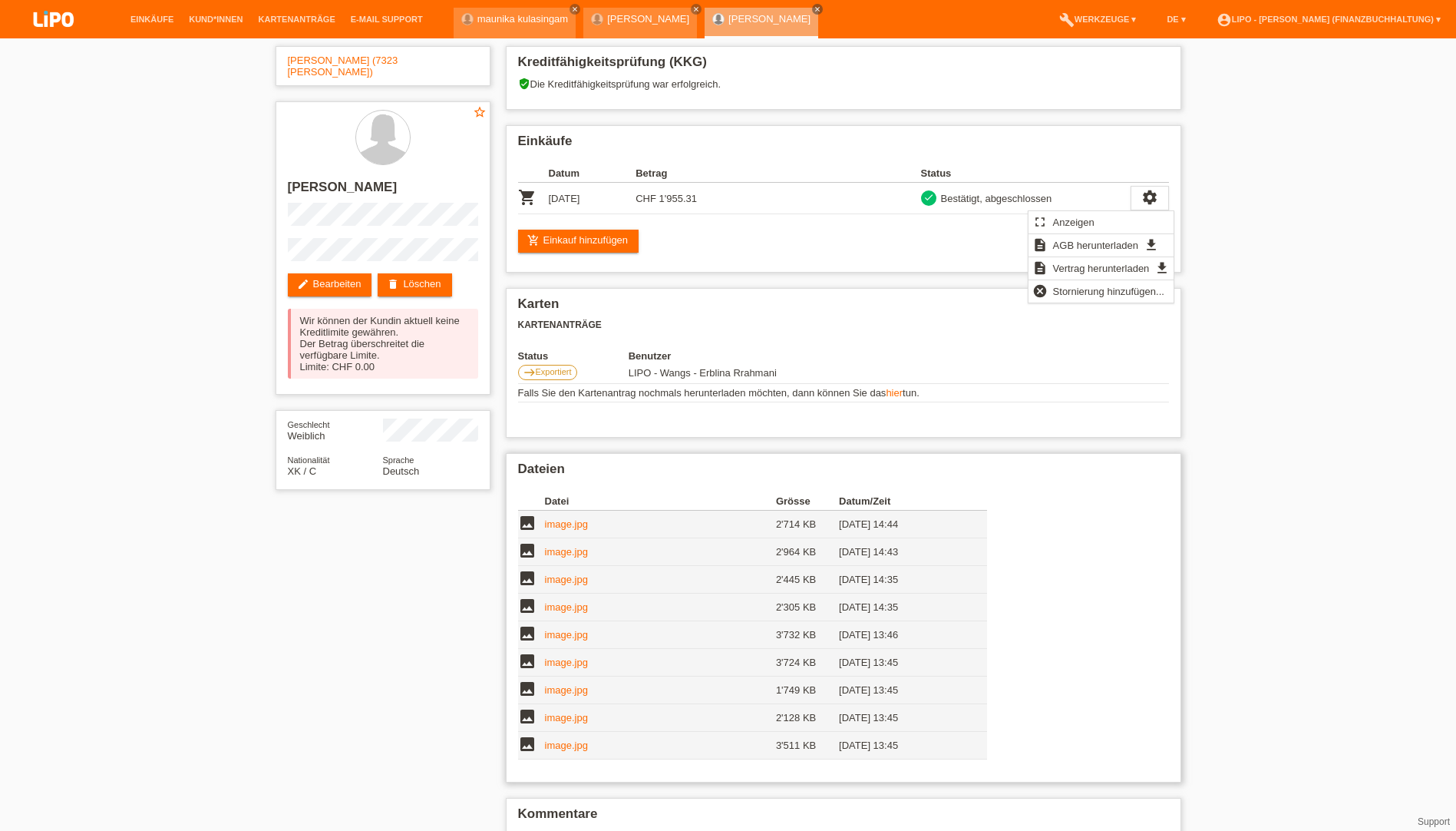
click at [563, 520] on link "image.jpg" at bounding box center [566, 524] width 43 height 11
click at [573, 551] on link "image.jpg" at bounding box center [566, 552] width 43 height 11
click at [551, 586] on td "image.jpg" at bounding box center [660, 580] width 231 height 28
click at [551, 584] on link "image.jpg" at bounding box center [566, 579] width 43 height 11
click at [572, 609] on link "image.jpg" at bounding box center [566, 607] width 43 height 11
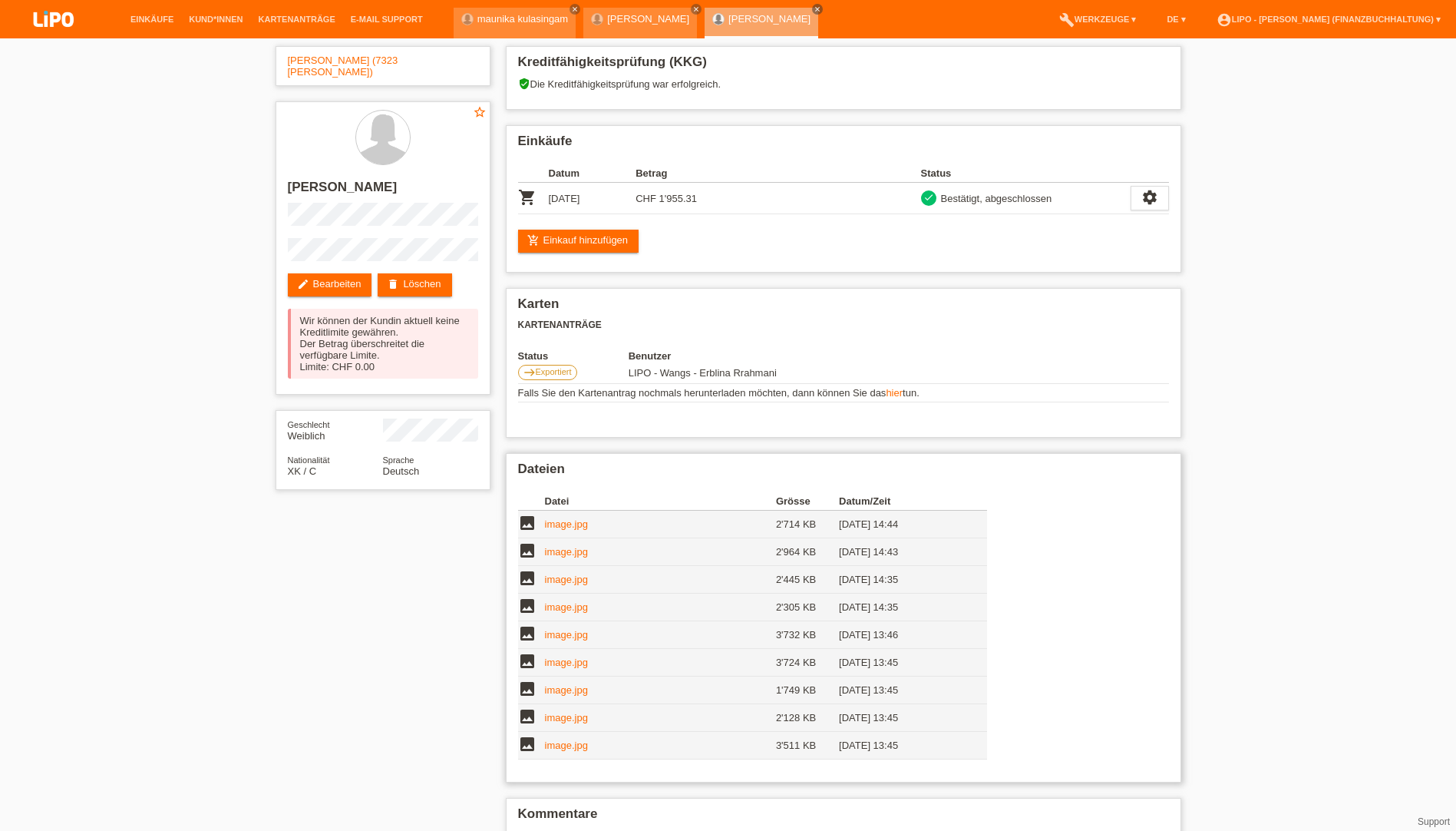
click at [565, 663] on link "image.jpg" at bounding box center [566, 662] width 43 height 11
click at [560, 711] on td "image.jpg" at bounding box center [660, 718] width 231 height 28
click at [562, 714] on link "image.jpg" at bounding box center [566, 718] width 43 height 11
click at [572, 745] on link "image.jpg" at bounding box center [566, 745] width 43 height 11
click at [1150, 198] on icon "settings" at bounding box center [1149, 197] width 17 height 17
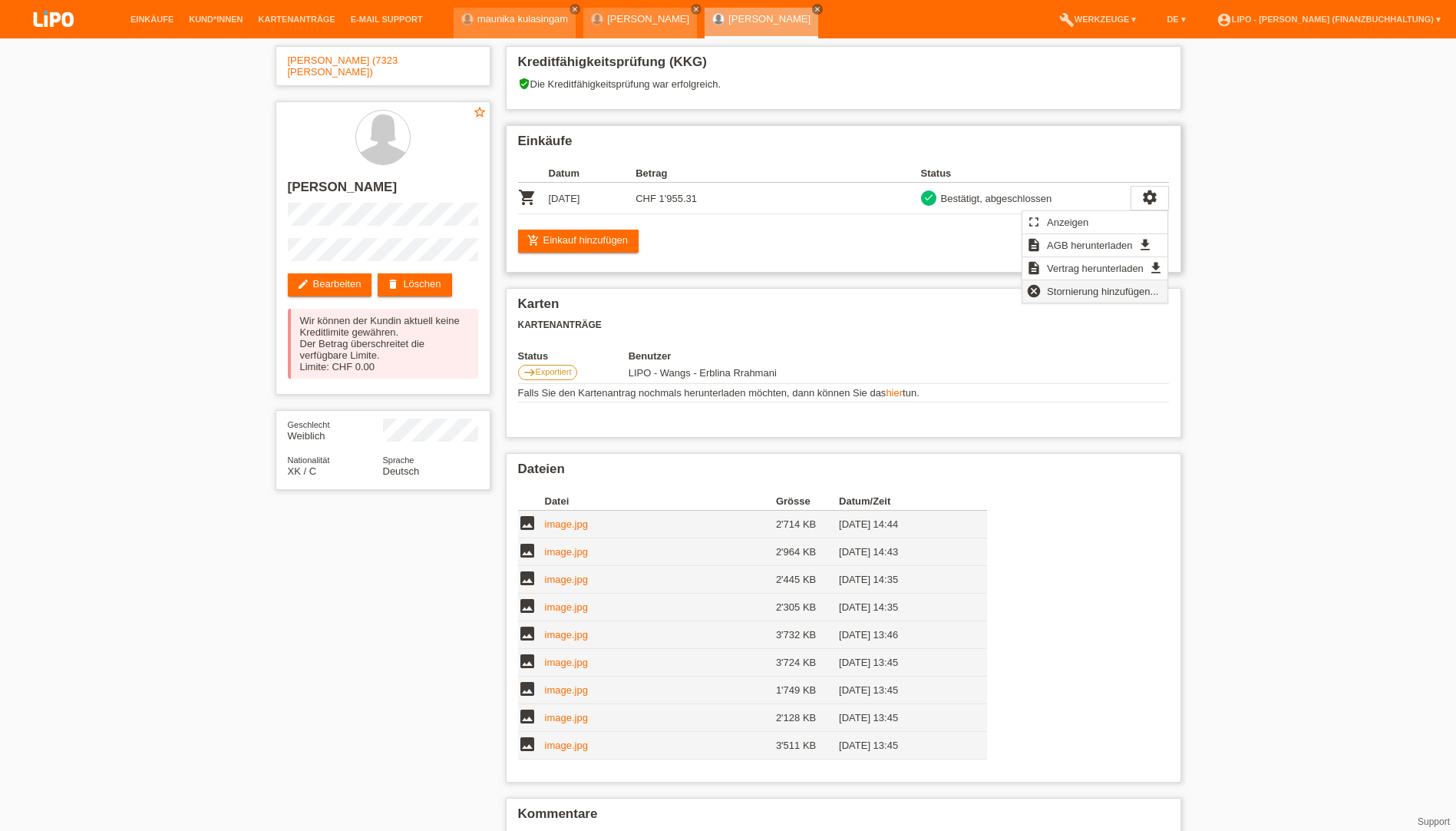
click at [1079, 292] on span "Stornierung hinzufügen..." at bounding box center [1102, 291] width 116 height 19
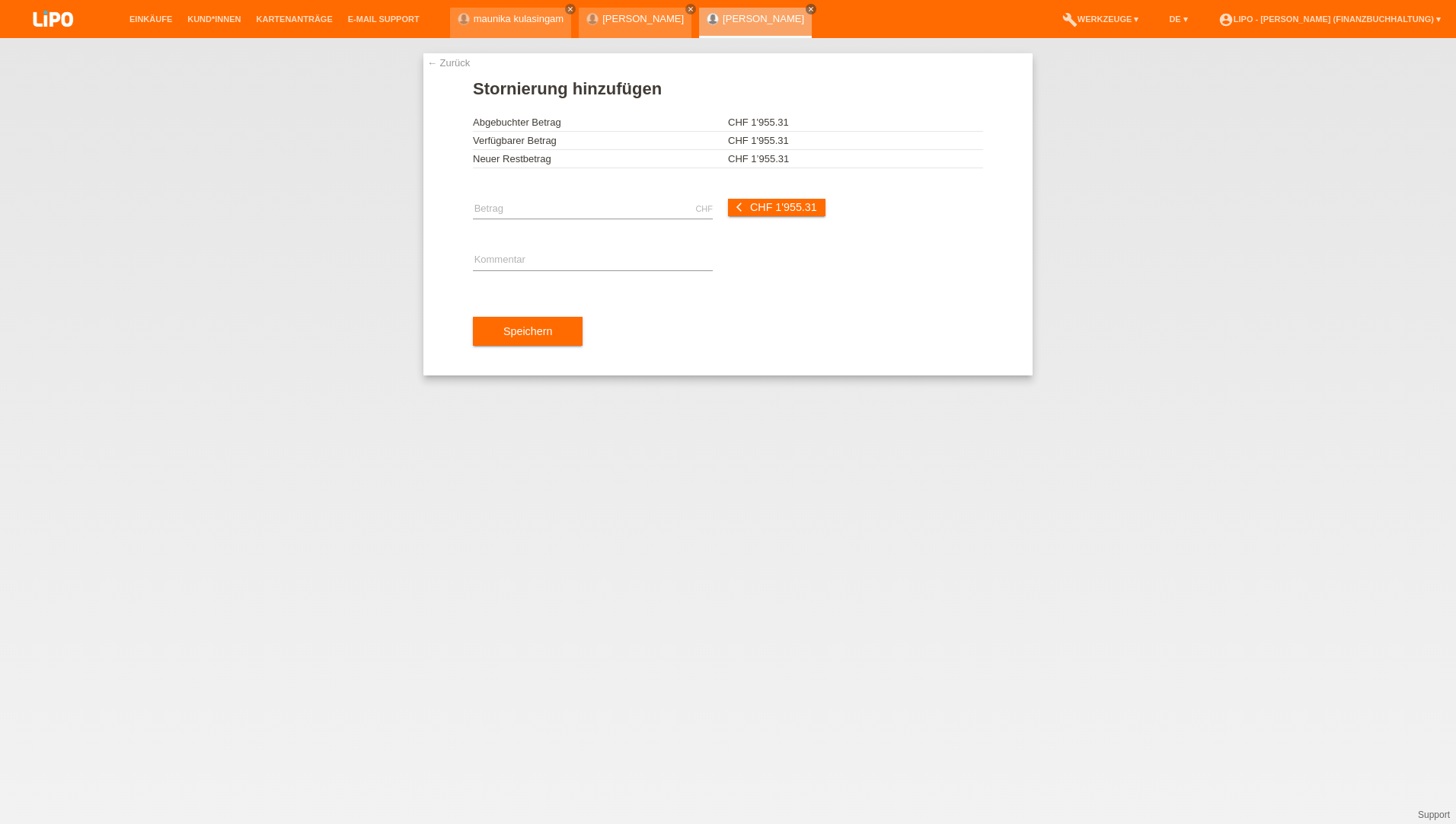
click at [543, 219] on div "CHF error [GEOGRAPHIC_DATA]" at bounding box center [593, 209] width 240 height 51
click at [543, 210] on input "text" at bounding box center [593, 209] width 240 height 19
type input "14.06"
click at [536, 255] on input "text" at bounding box center [593, 261] width 240 height 19
drag, startPoint x: 549, startPoint y: 260, endPoint x: 460, endPoint y: 255, distance: 89.1
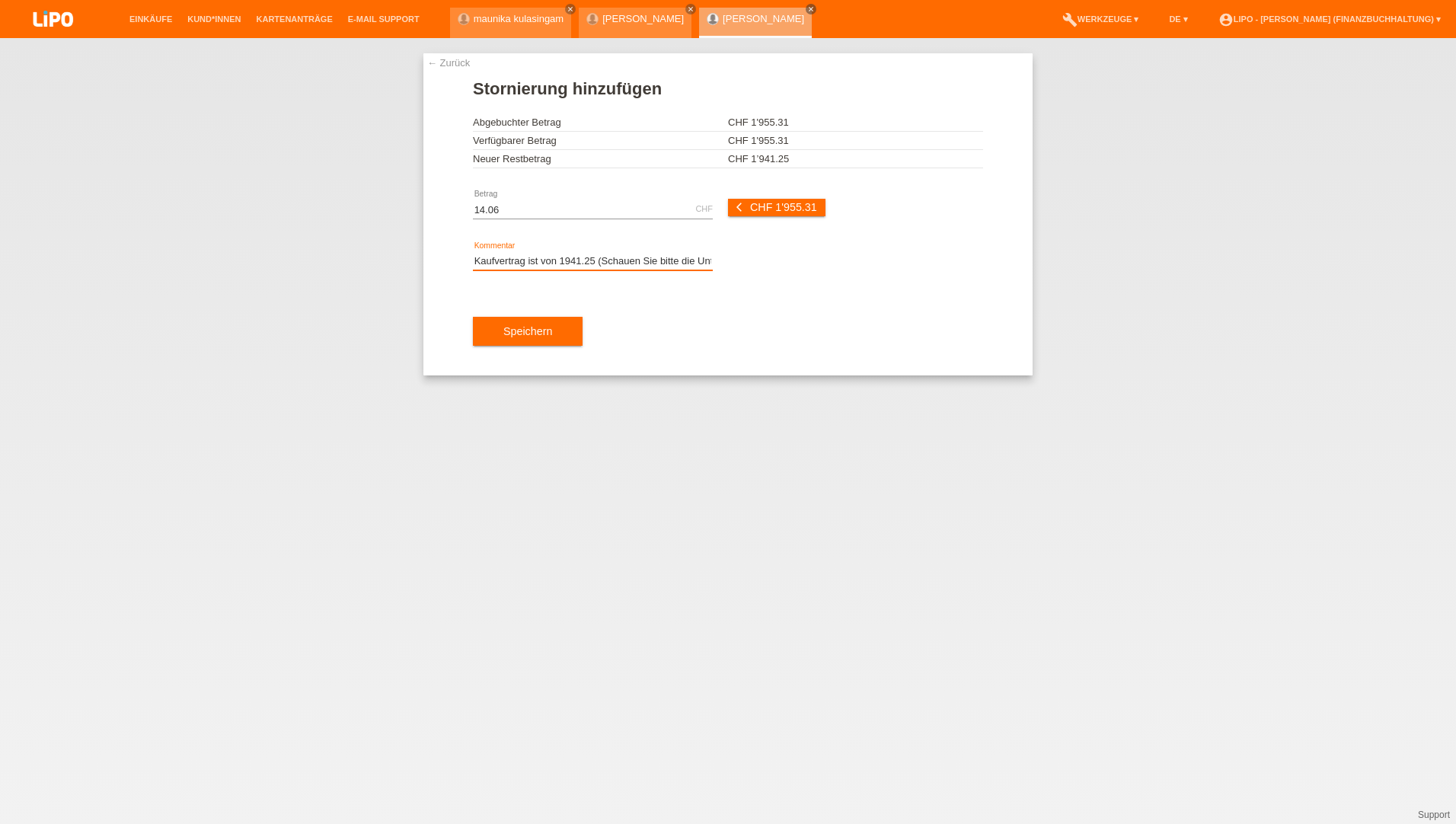
click at [460, 255] on div "← Zurück Stornierung hinzufügen Abgebuchter Betrag CHF 1'955.31 Verfügbarer Bet…" at bounding box center [728, 214] width 609 height 322
drag, startPoint x: 582, startPoint y: 263, endPoint x: 588, endPoint y: 270, distance: 9.2
click at [583, 264] on input "Kaufvertrag ist von 1941.25 (Schauen Sie bitte die Unterlagen)" at bounding box center [593, 261] width 240 height 19
type input "Kaufvertrag ist von 1941.25 (Schauen Sie bitte die Unterlagen)"
click at [520, 330] on span "Speichern" at bounding box center [528, 331] width 49 height 12
